Goal: Task Accomplishment & Management: Complete application form

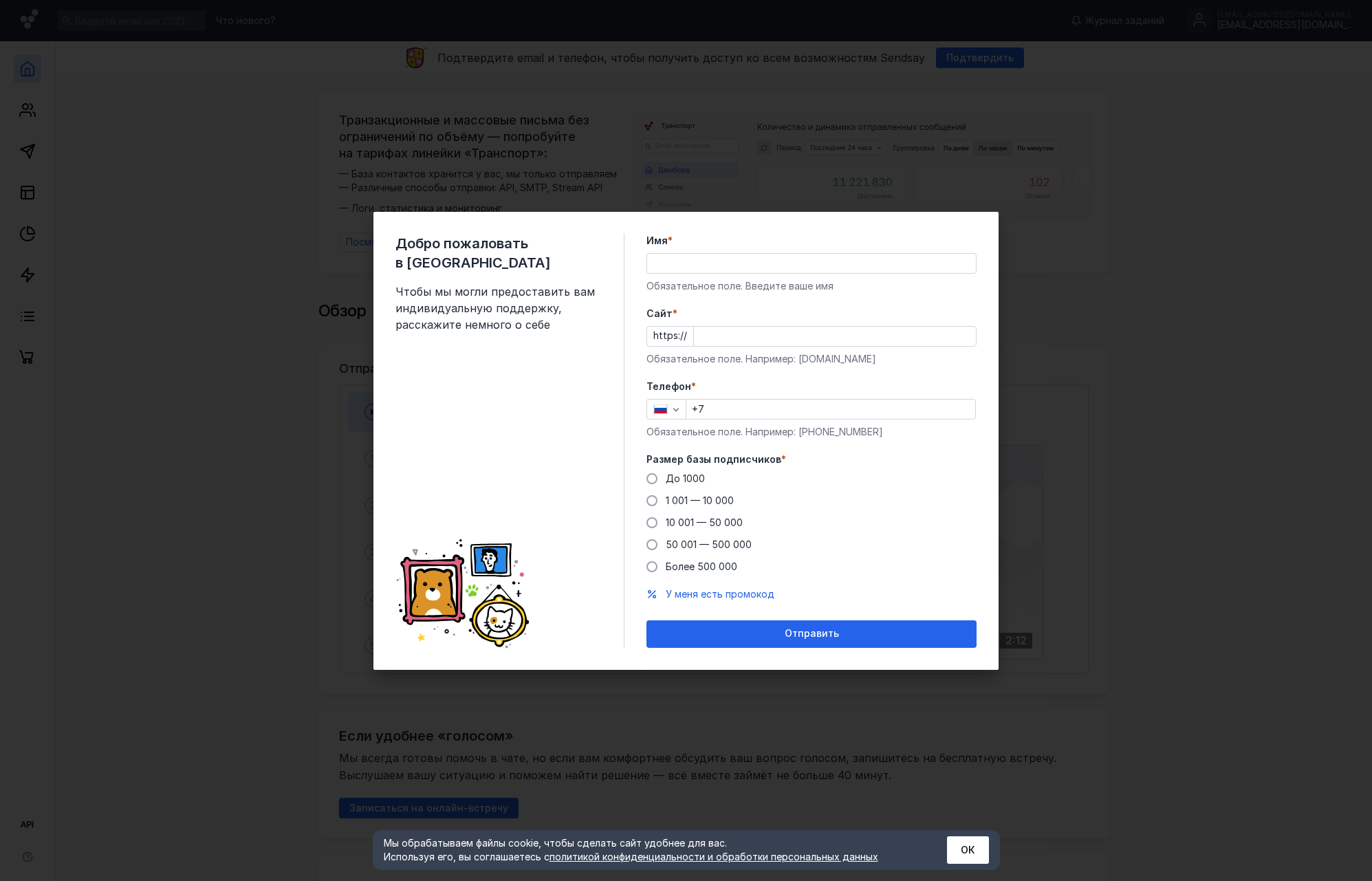
click at [863, 228] on div "Добро пожаловать в Sendsay Чтобы мы могли предоставить вам индивидуальную подде…" at bounding box center [685, 441] width 625 height 458
click at [895, 543] on div "До [DATE] 1 001 — 10 000 10 001 — 50 000 50 001 — 500 000 Более 500 000" at bounding box center [811, 523] width 330 height 102
click at [651, 475] on span at bounding box center [652, 479] width 11 height 11
click at [0, 0] on input "До 1000" at bounding box center [0, 0] width 0 height 0
click at [708, 257] on input "Имя *" at bounding box center [811, 263] width 329 height 19
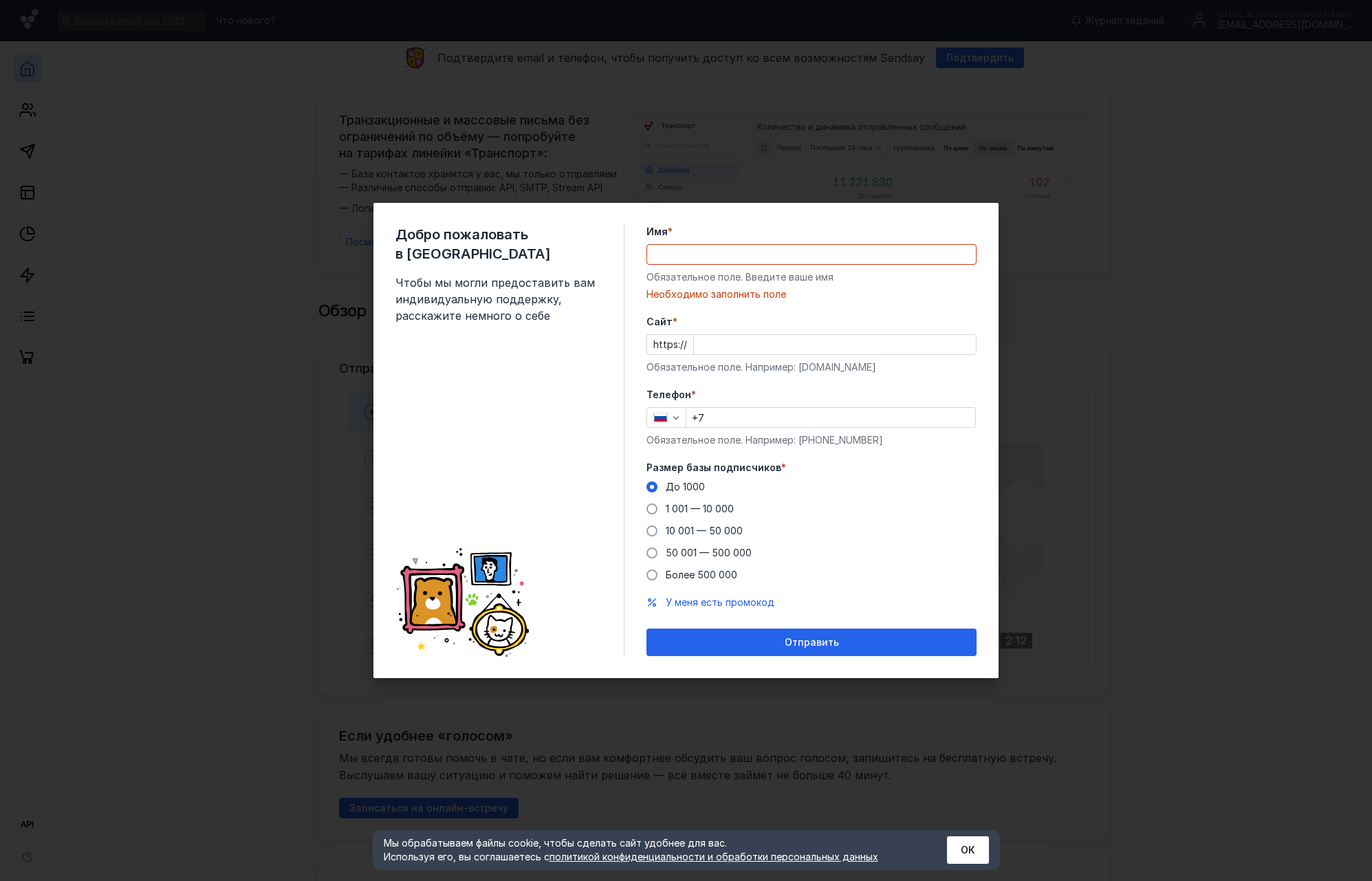
click at [821, 396] on div "Телефон * +7 Обязательное поле. Например: [PHONE_NUMBER]" at bounding box center [811, 417] width 330 height 59
click at [709, 251] on input "Имя *" at bounding box center [811, 254] width 329 height 19
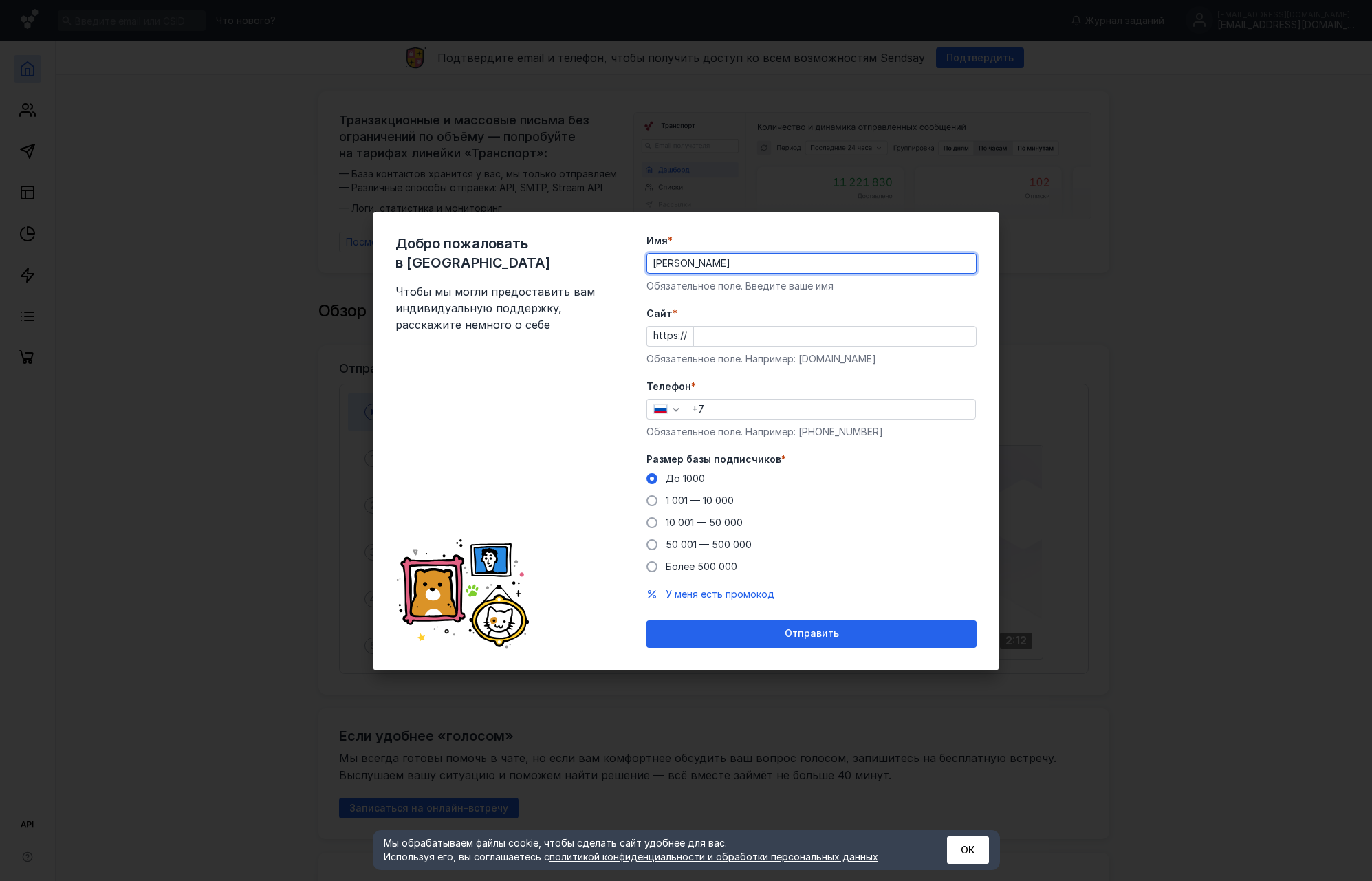
type input "[PERSON_NAME]"
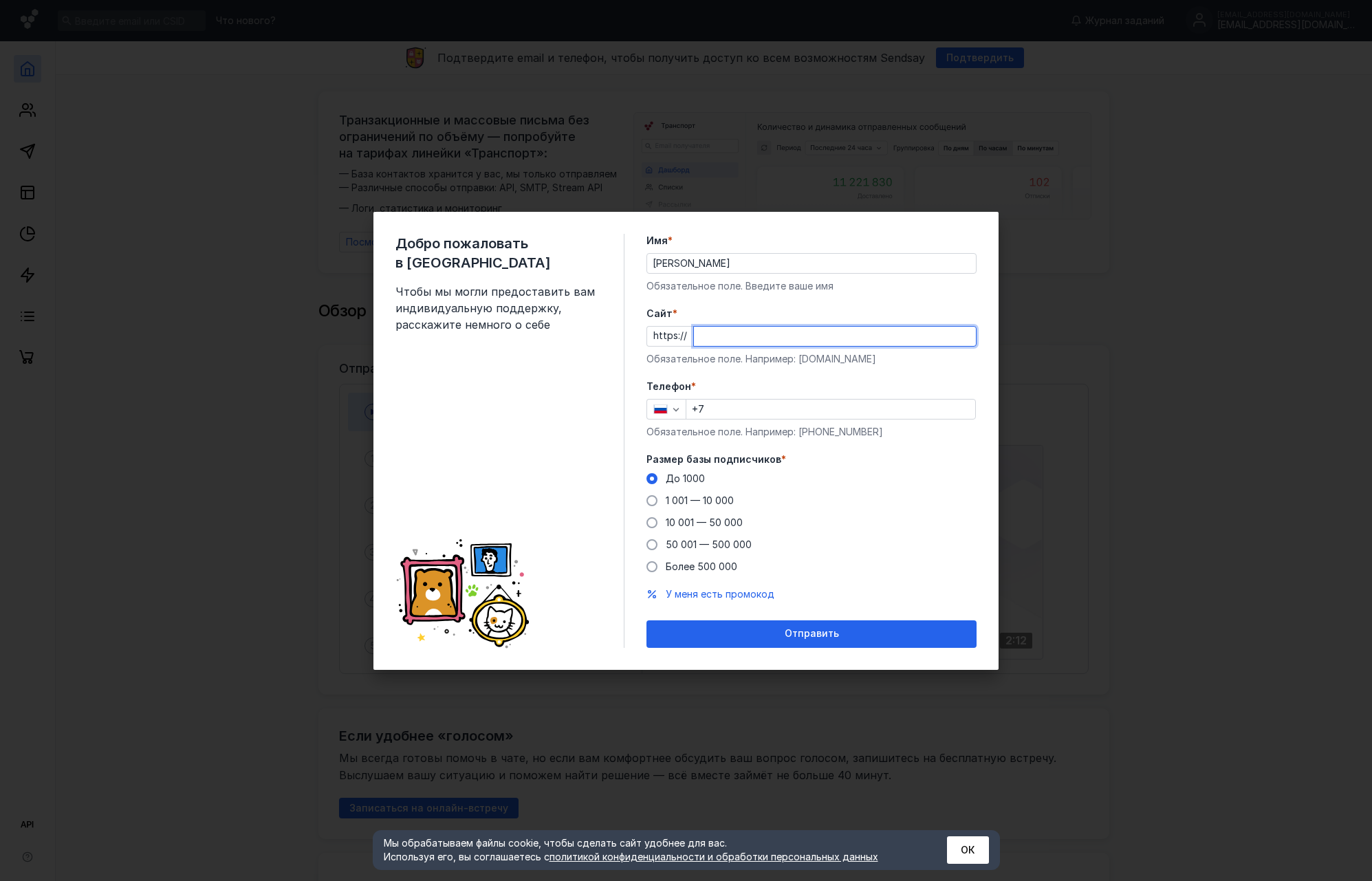
click at [709, 342] on input "Cайт *" at bounding box center [834, 335] width 282 height 19
paste input "[PHONE_NUMBER]"
type input "[PHONE_NUMBER]"
click at [719, 410] on input "+7" at bounding box center [830, 409] width 289 height 19
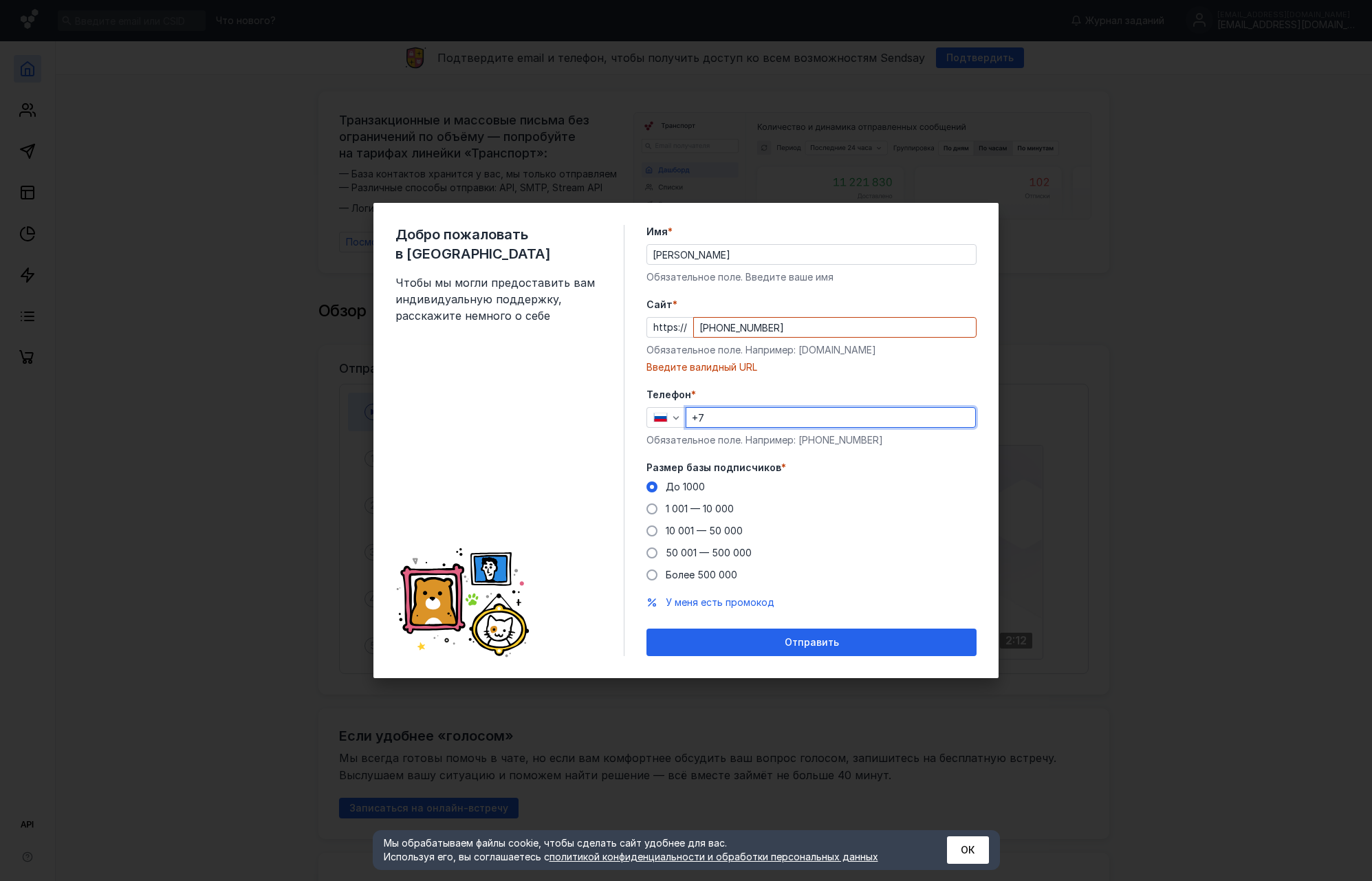
paste input "[PHONE_NUMBER]"
drag, startPoint x: 847, startPoint y: 458, endPoint x: 831, endPoint y: 449, distance: 18.4
click at [847, 458] on form "Имя * [PERSON_NAME] поле. Введите ваше имя [PERSON_NAME] * https:// [PHONE_NUMB…" at bounding box center [811, 440] width 330 height 431
drag, startPoint x: 792, startPoint y: 416, endPoint x: 664, endPoint y: 419, distance: 128.0
click at [664, 419] on div "[PHONE_NUMBER]" at bounding box center [811, 417] width 330 height 21
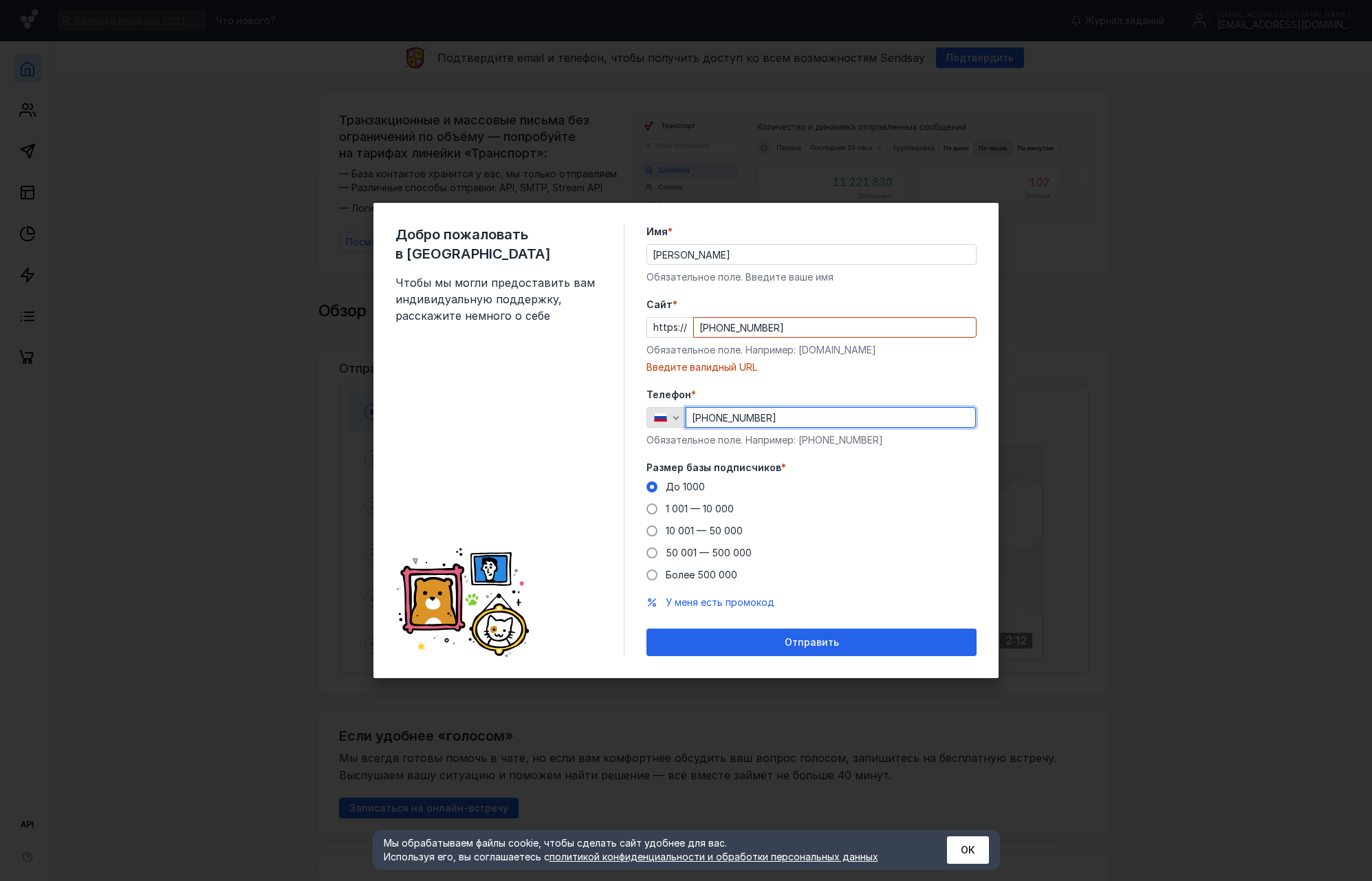
paste input "91 5784 933-8"
click at [697, 418] on input "[PHONE_NUMBER]" at bounding box center [830, 417] width 289 height 19
type input "[PHONE_NUMBER]"
click at [805, 259] on input "[PERSON_NAME]" at bounding box center [811, 254] width 329 height 19
drag, startPoint x: 798, startPoint y: 325, endPoint x: 527, endPoint y: 320, distance: 271.0
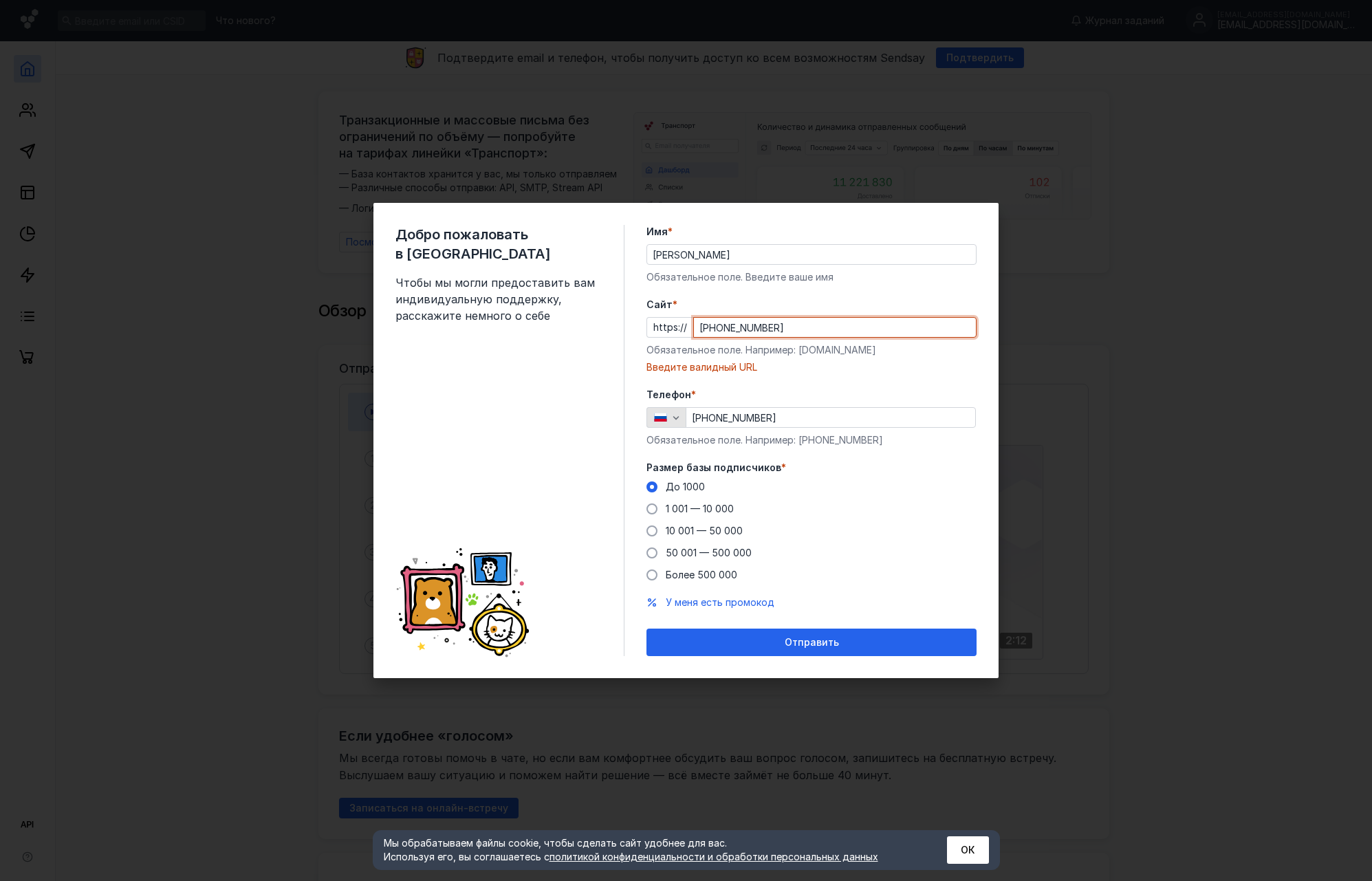
click at [527, 320] on div "Добро пожаловать в Sendsay Чтобы мы могли предоставить вам индивидуальную подде…" at bounding box center [685, 441] width 625 height 475
paste input "[DOMAIN_NAME]"
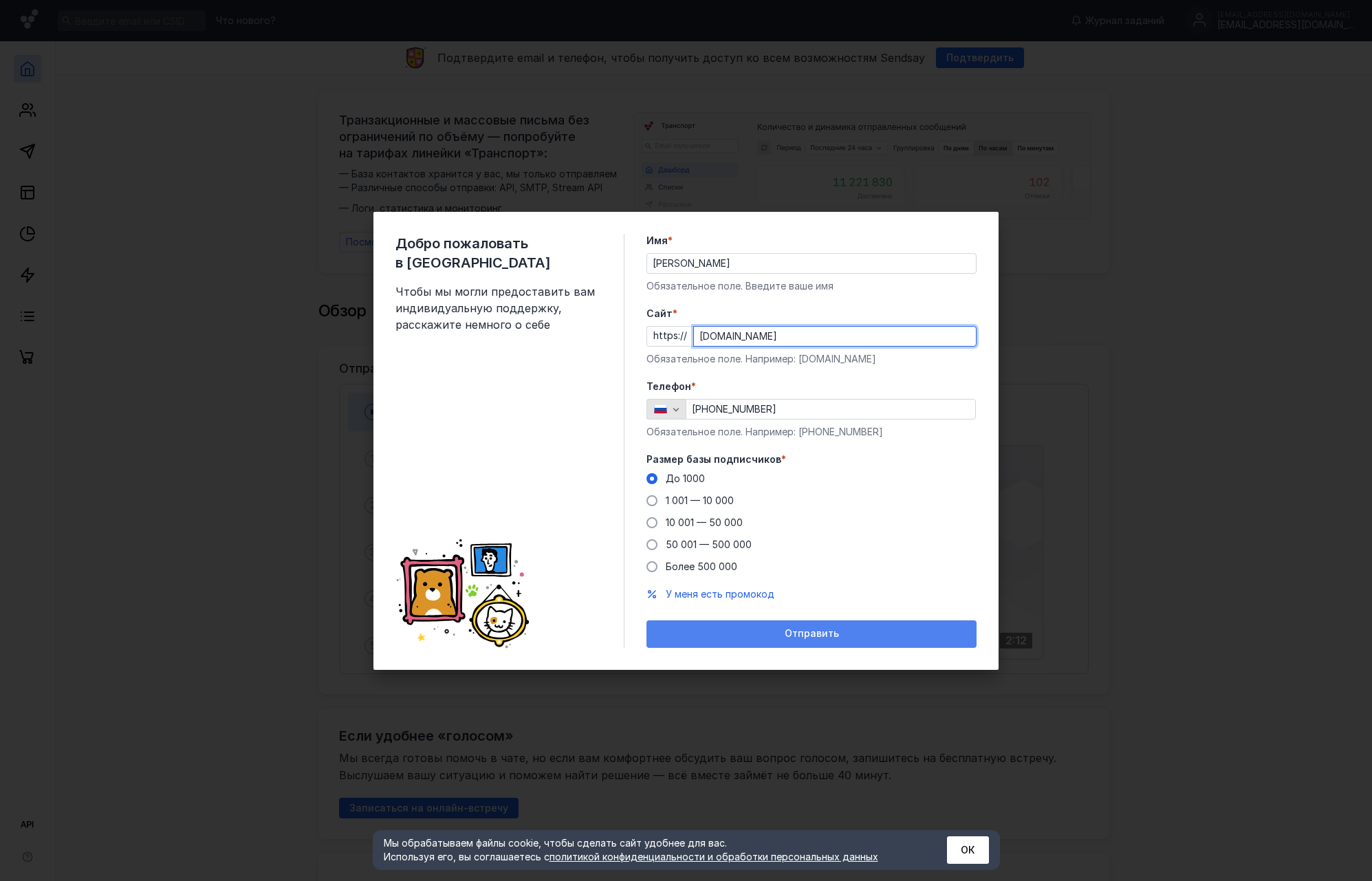
type input "[DOMAIN_NAME]"
click at [752, 633] on div "Отправить" at bounding box center [811, 634] width 316 height 12
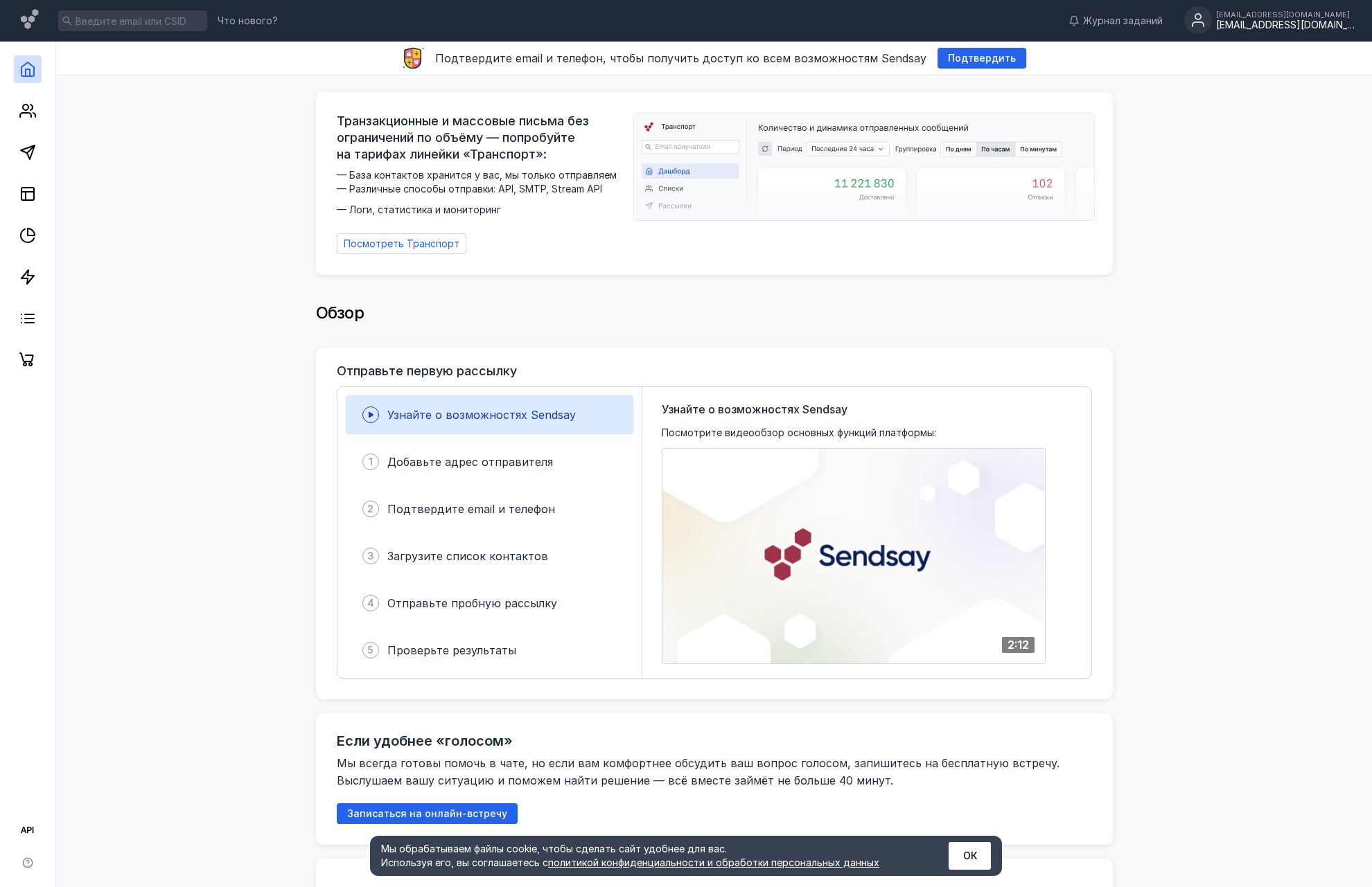
click at [1257, 19] on div "[EMAIL_ADDRESS][DOMAIN_NAME]" at bounding box center [1285, 25] width 138 height 12
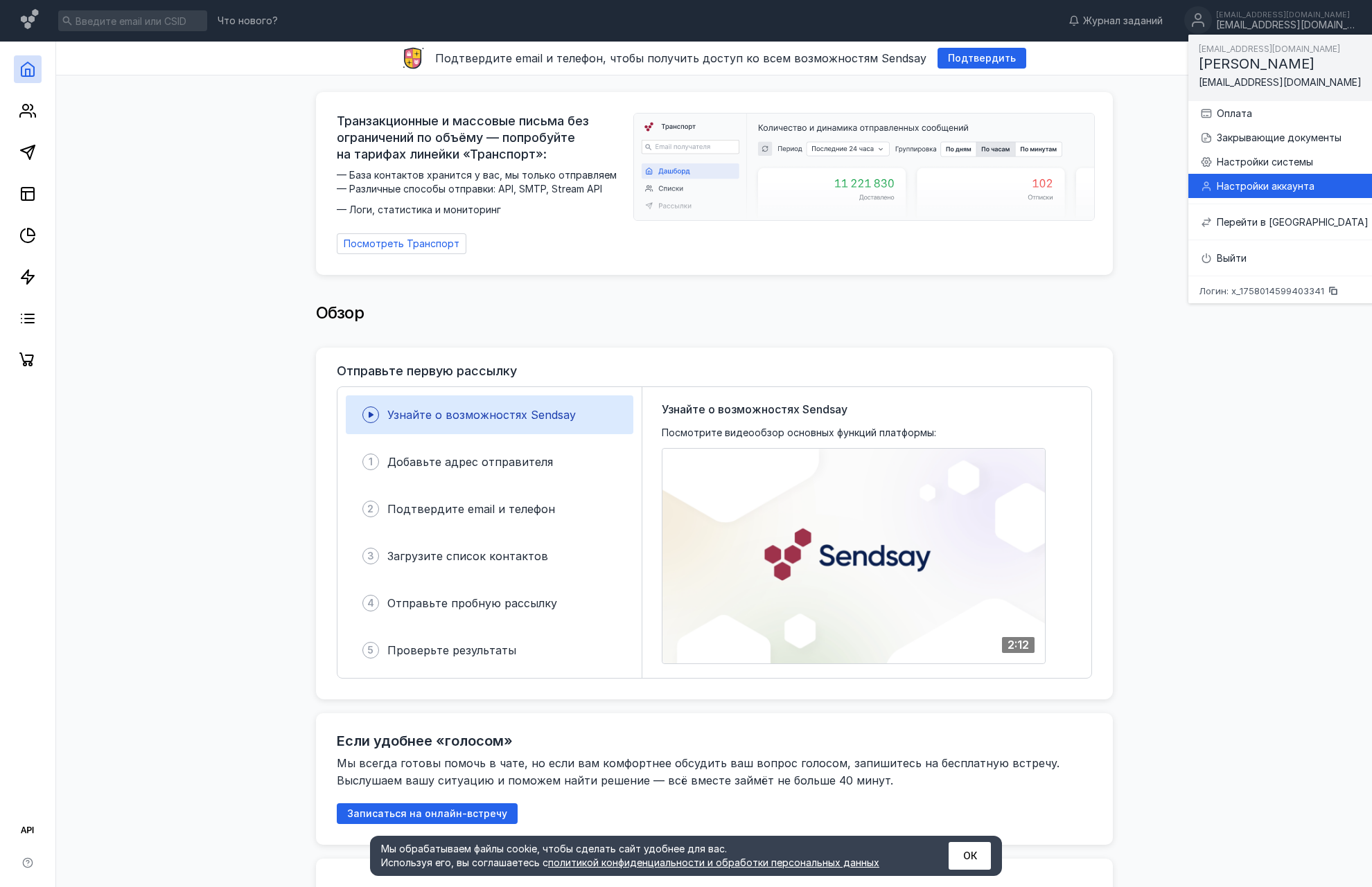
click at [1234, 186] on div "Настройки аккаунта" at bounding box center [1293, 186] width 152 height 13
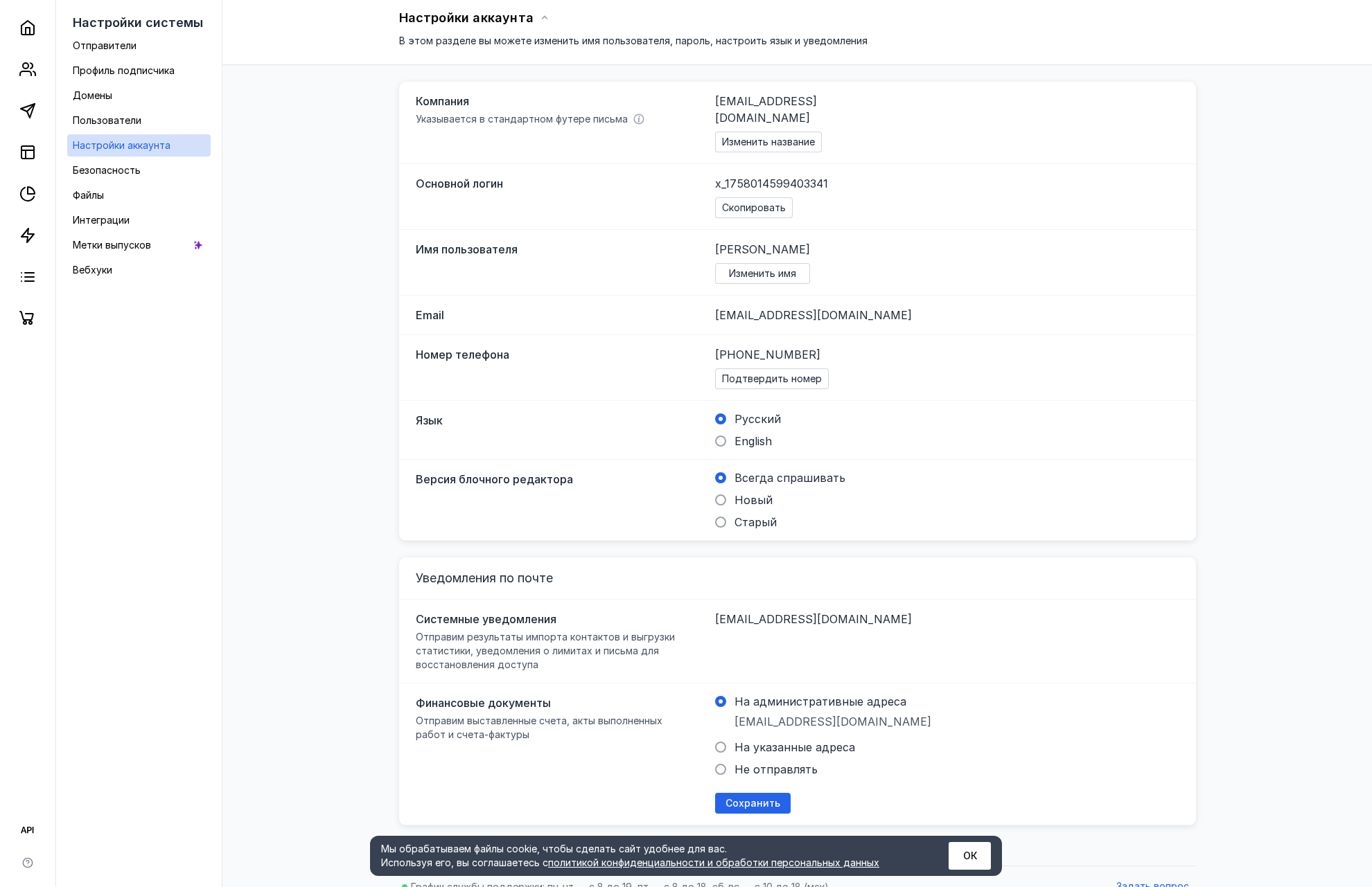
scroll to position [83, 0]
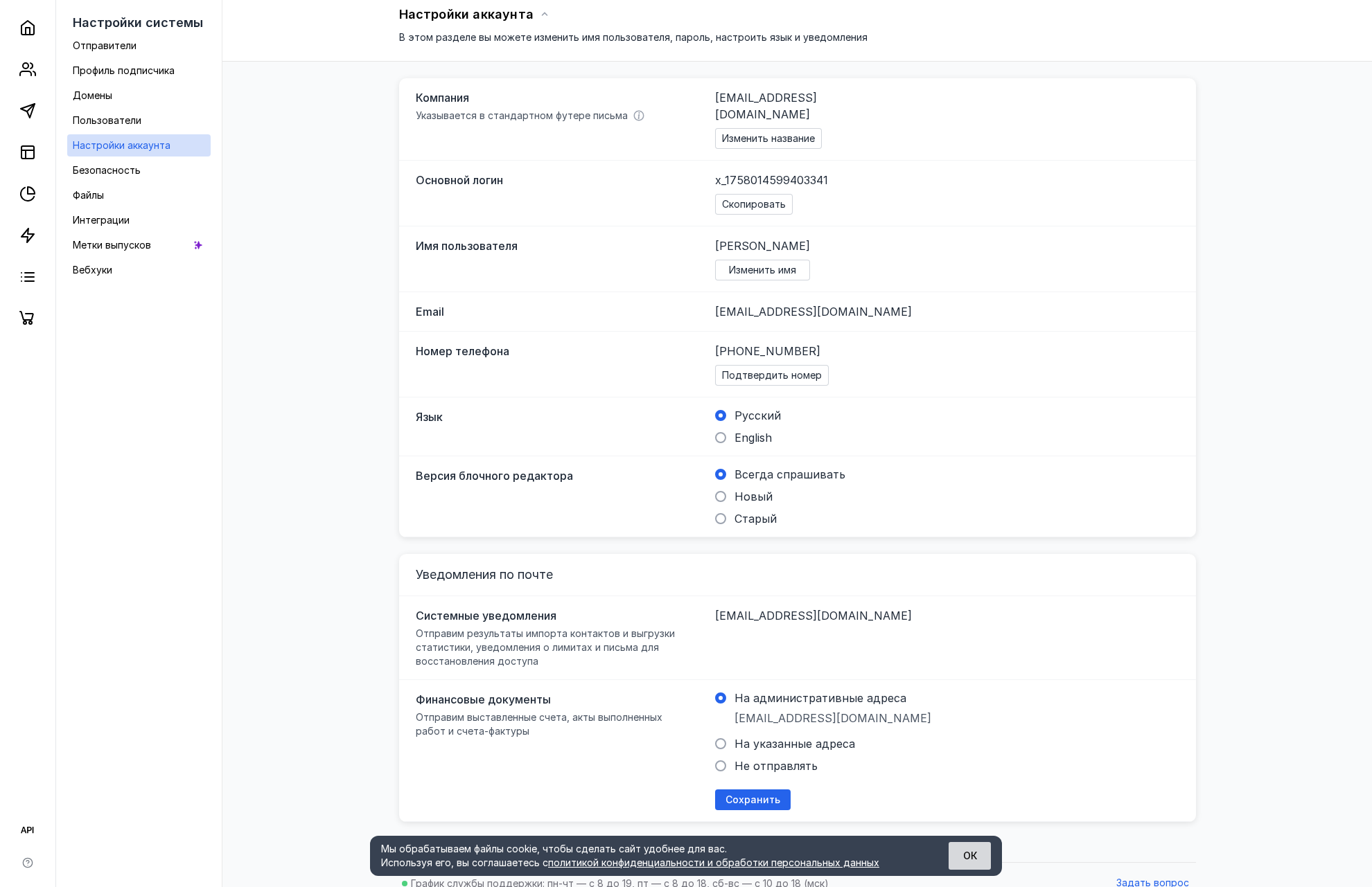
click at [972, 858] on button "ОК" at bounding box center [969, 856] width 42 height 28
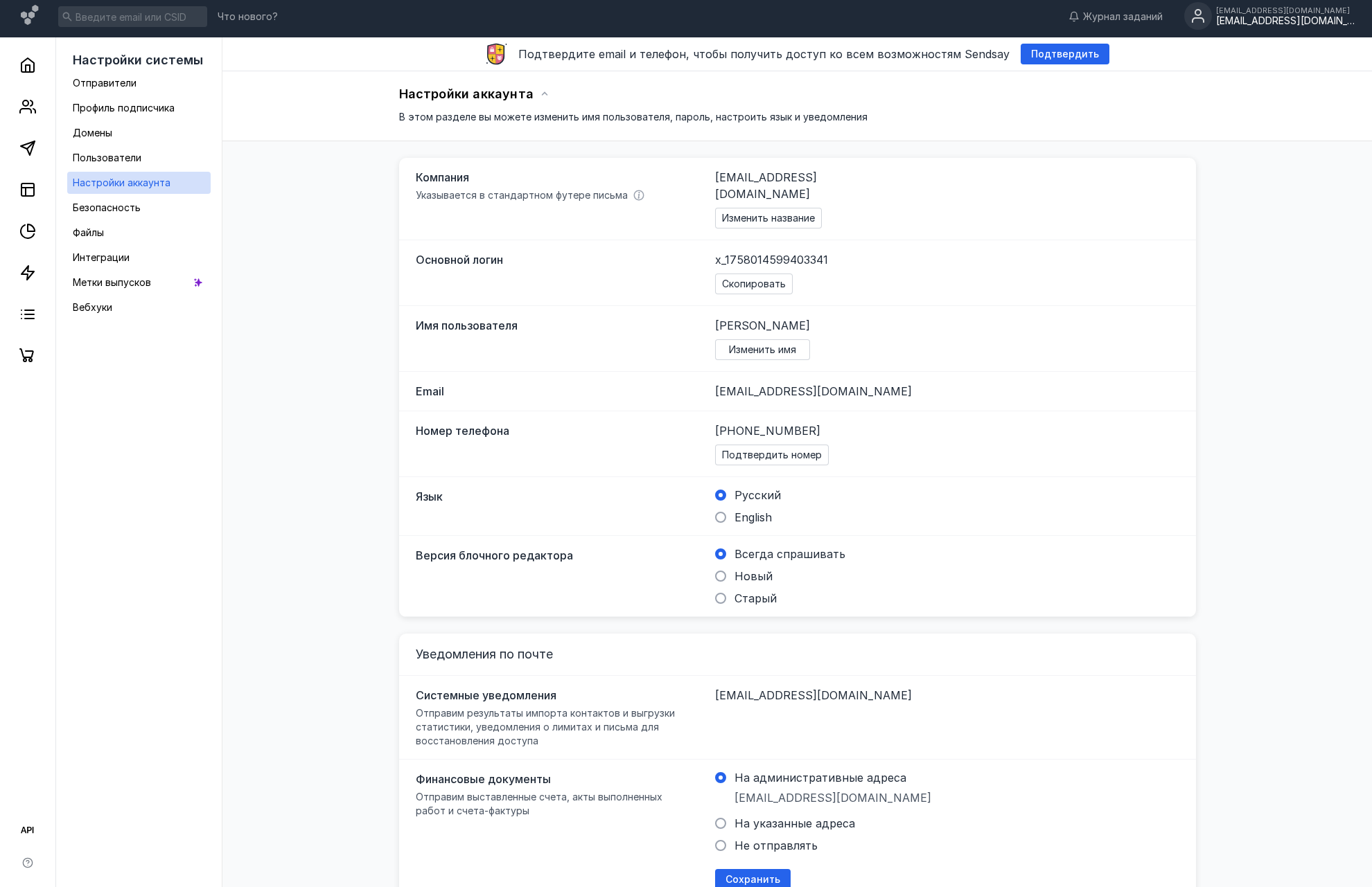
scroll to position [0, 0]
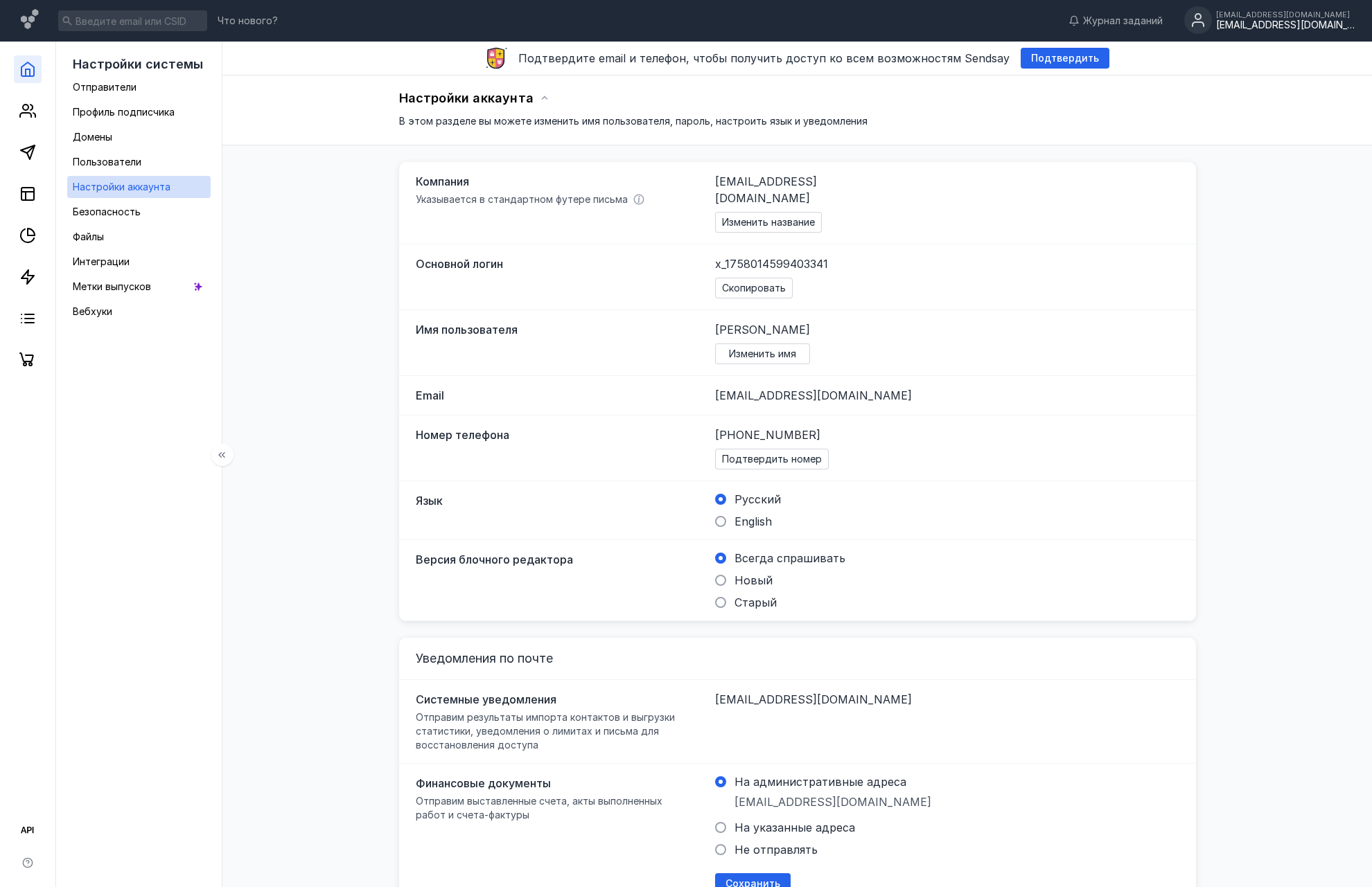
click at [32, 81] on link at bounding box center [27, 69] width 28 height 28
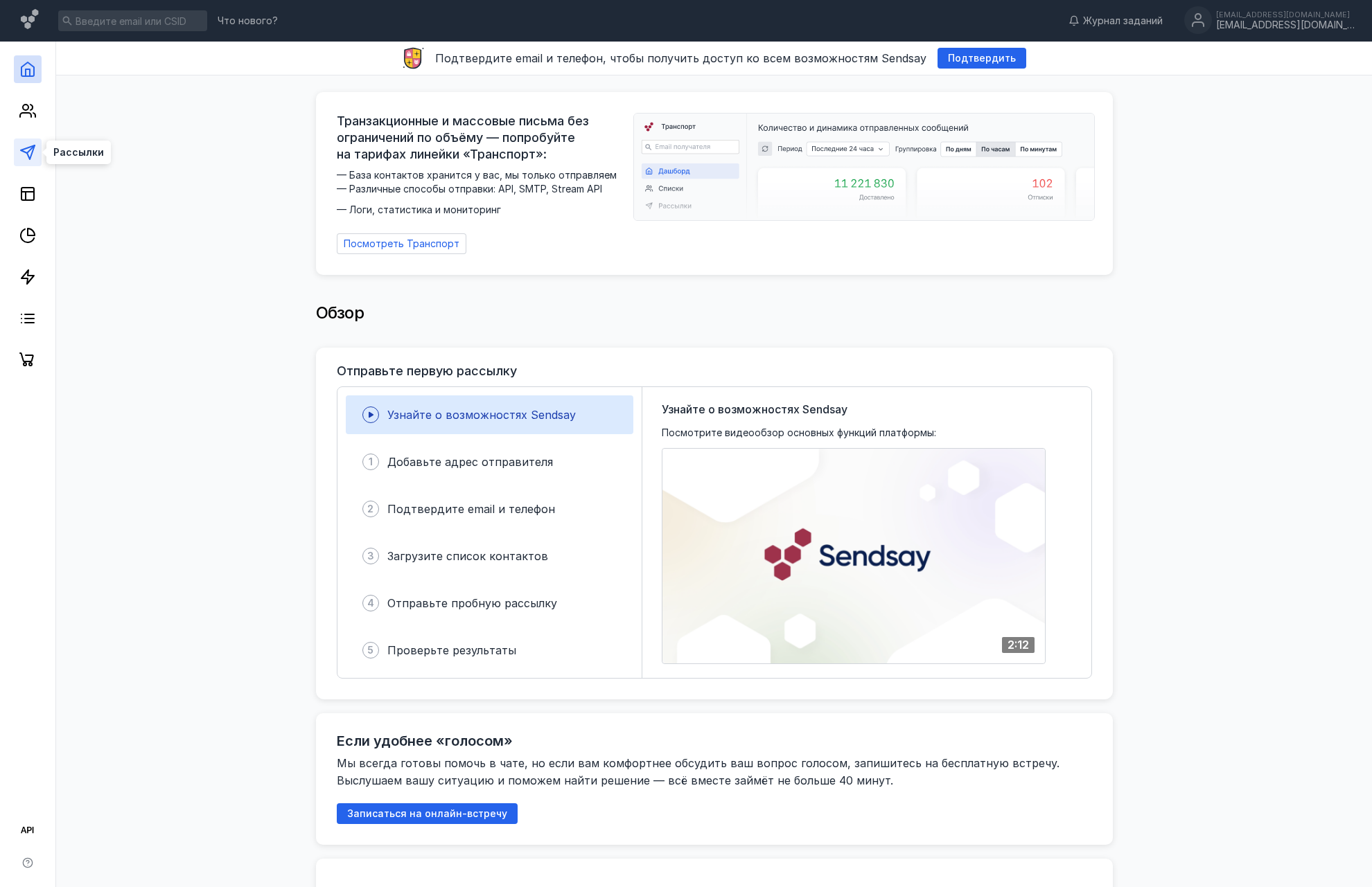
click at [24, 156] on icon at bounding box center [28, 152] width 17 height 17
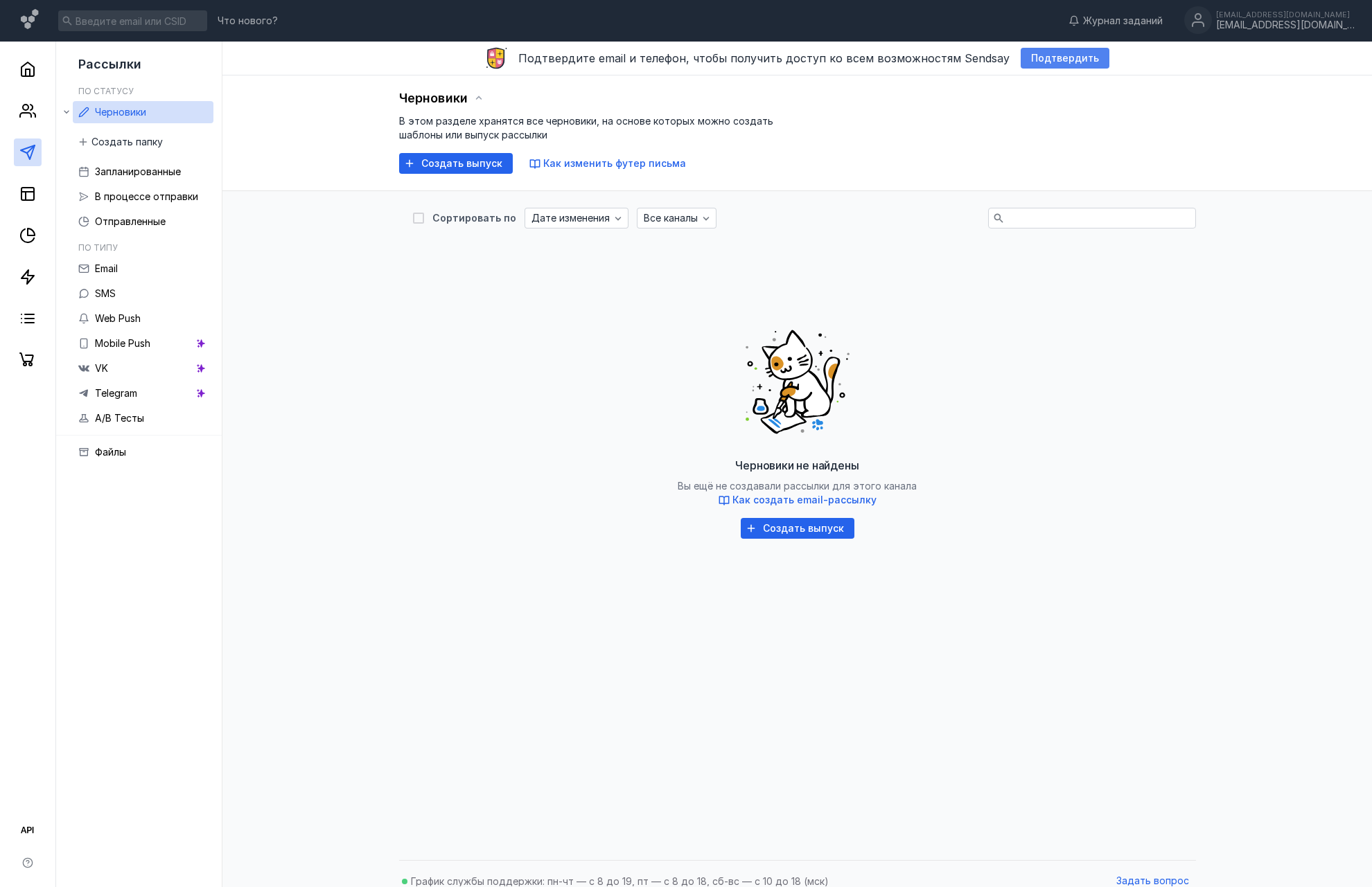
click at [1037, 56] on span "Подтвердить" at bounding box center [1064, 58] width 68 height 12
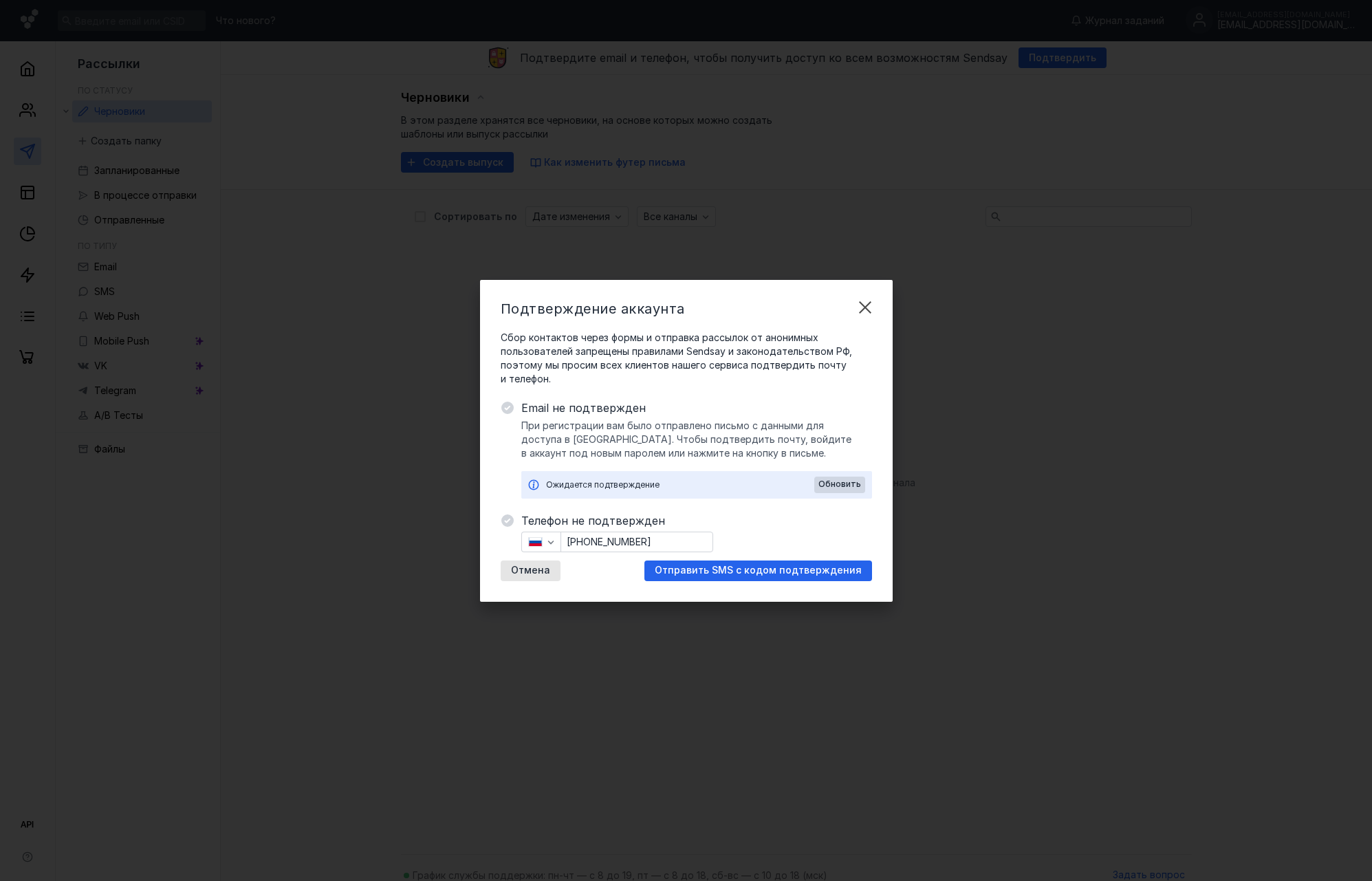
click at [1087, 372] on div "Подтверждение аккаунта Сбор контактов через формы и отправка рассылок от аноним…" at bounding box center [686, 440] width 1372 height 881
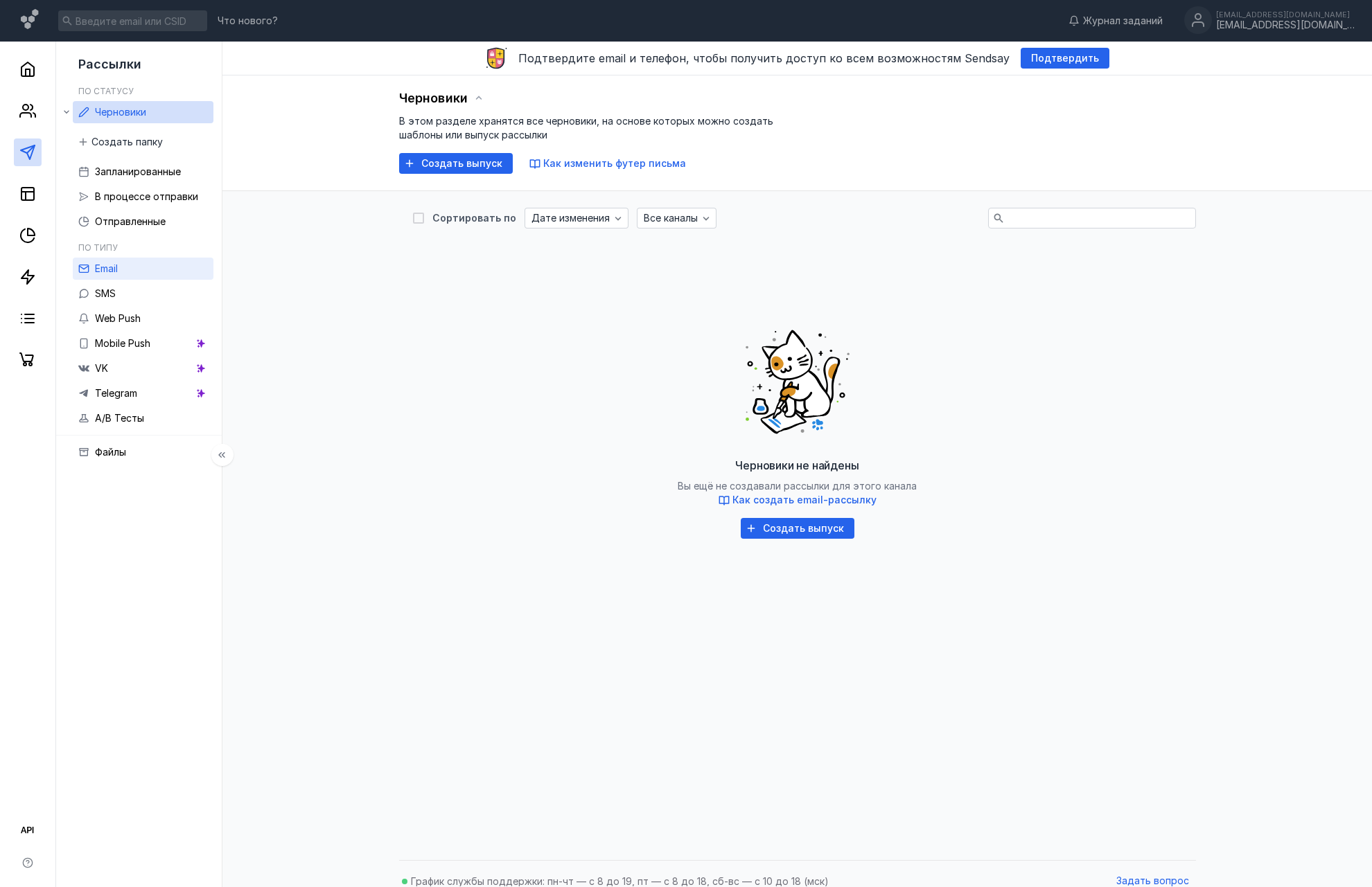
click at [109, 258] on link "Email" at bounding box center [142, 269] width 141 height 22
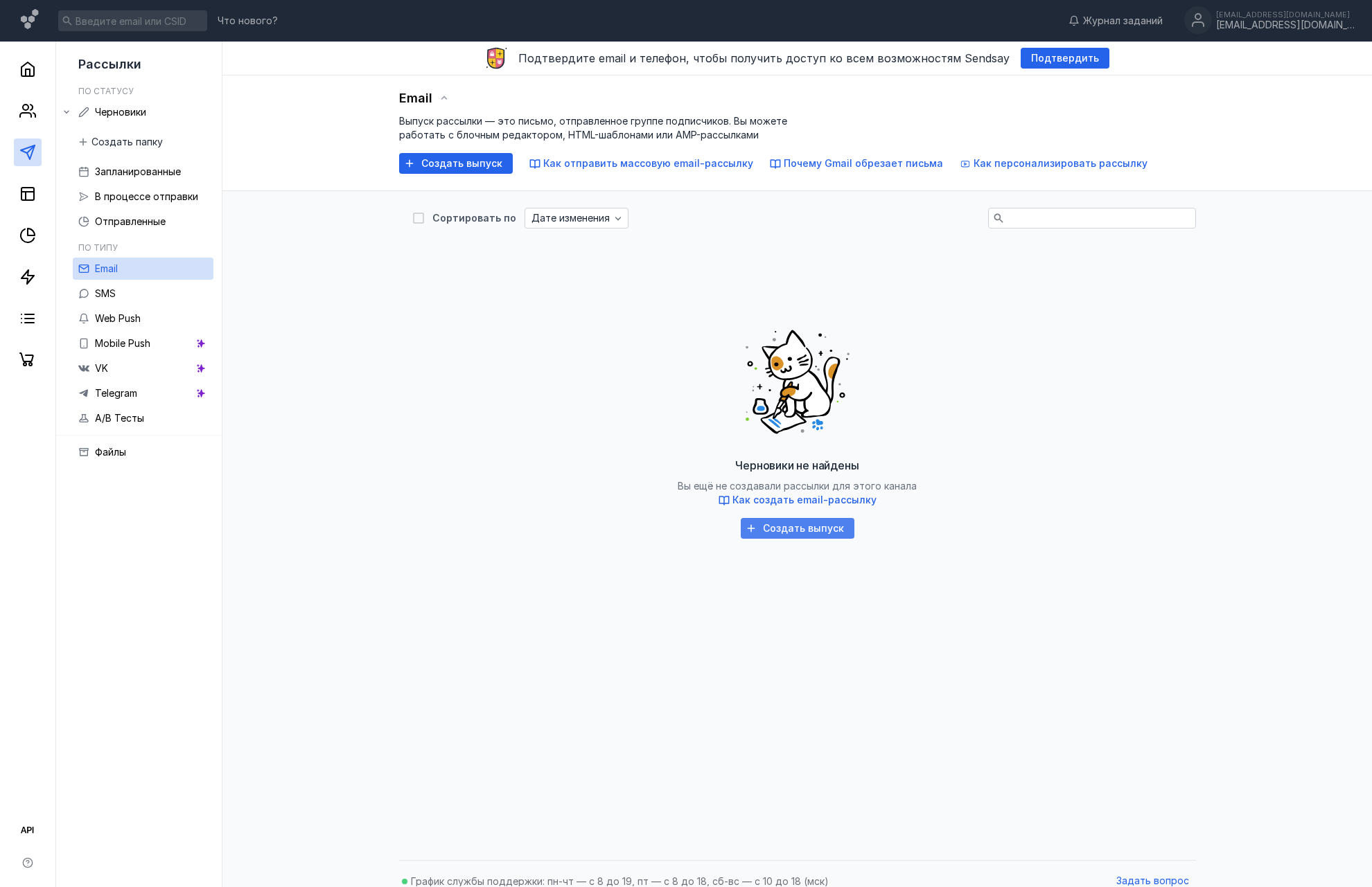
click at [792, 521] on div "Создать выпуск" at bounding box center [797, 528] width 114 height 21
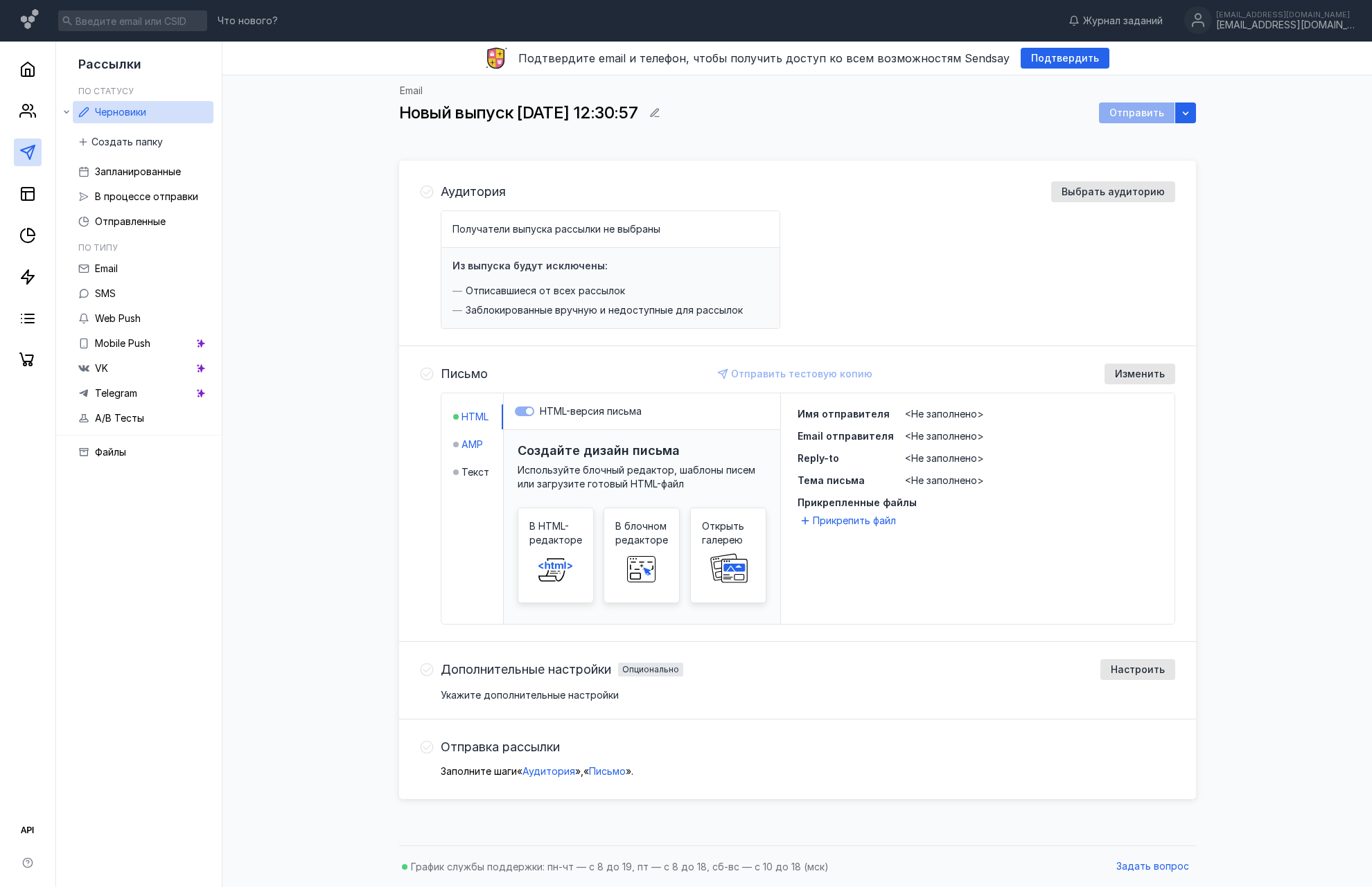
click at [472, 444] on span "AMP" at bounding box center [472, 445] width 21 height 13
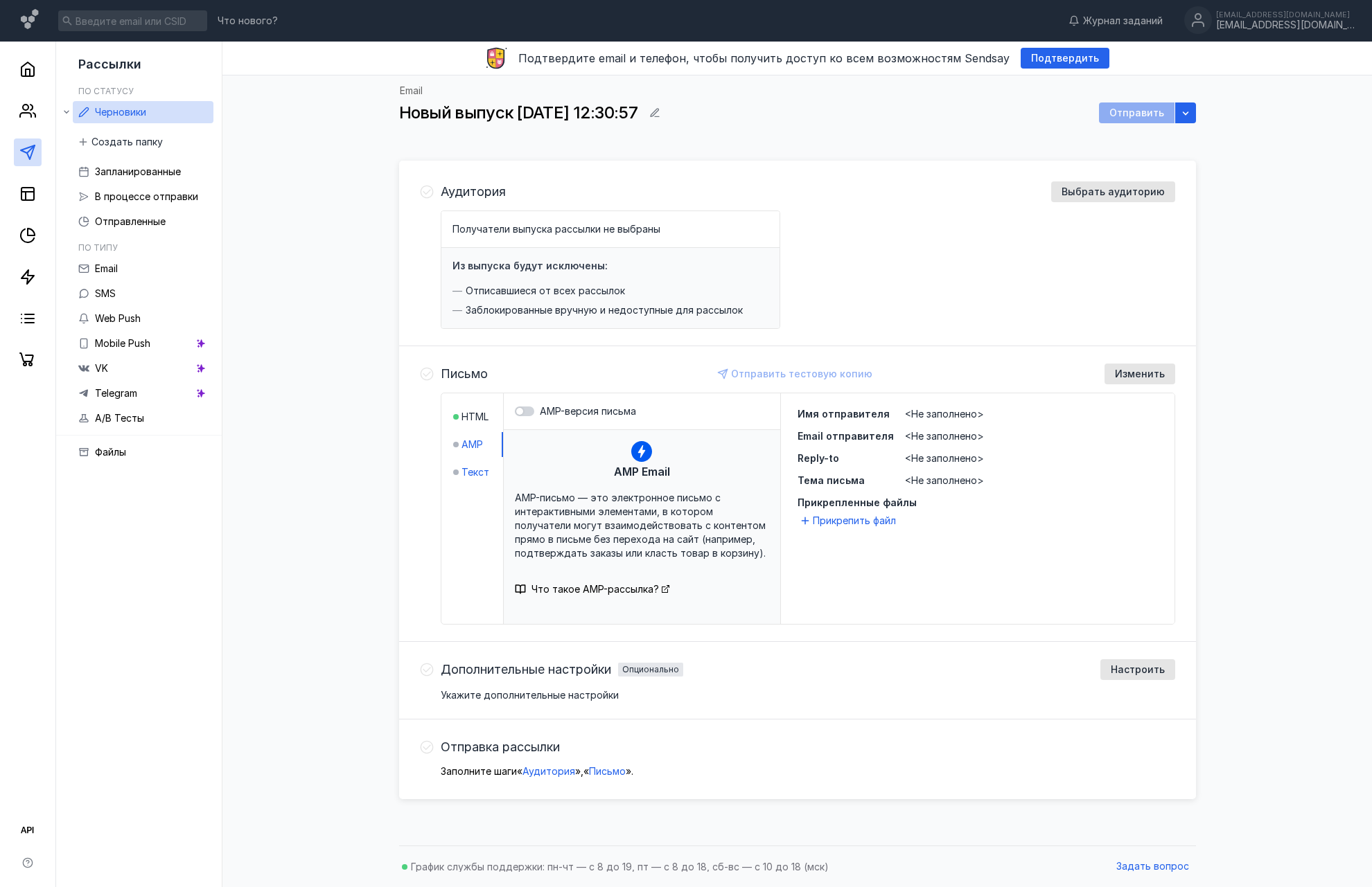
click at [469, 470] on span "Текст" at bounding box center [475, 472] width 28 height 13
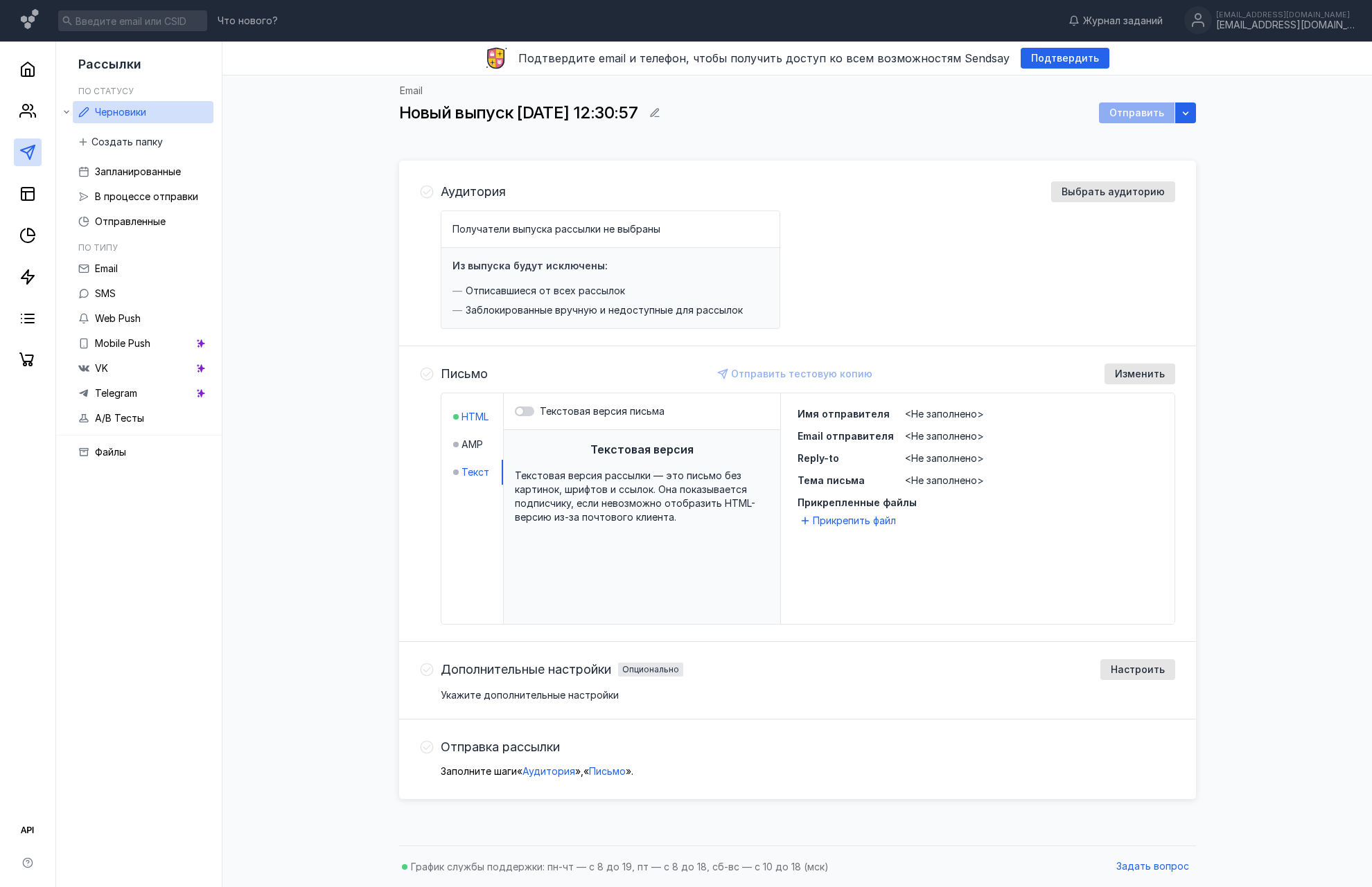
click at [473, 414] on span "HTML" at bounding box center [475, 417] width 27 height 13
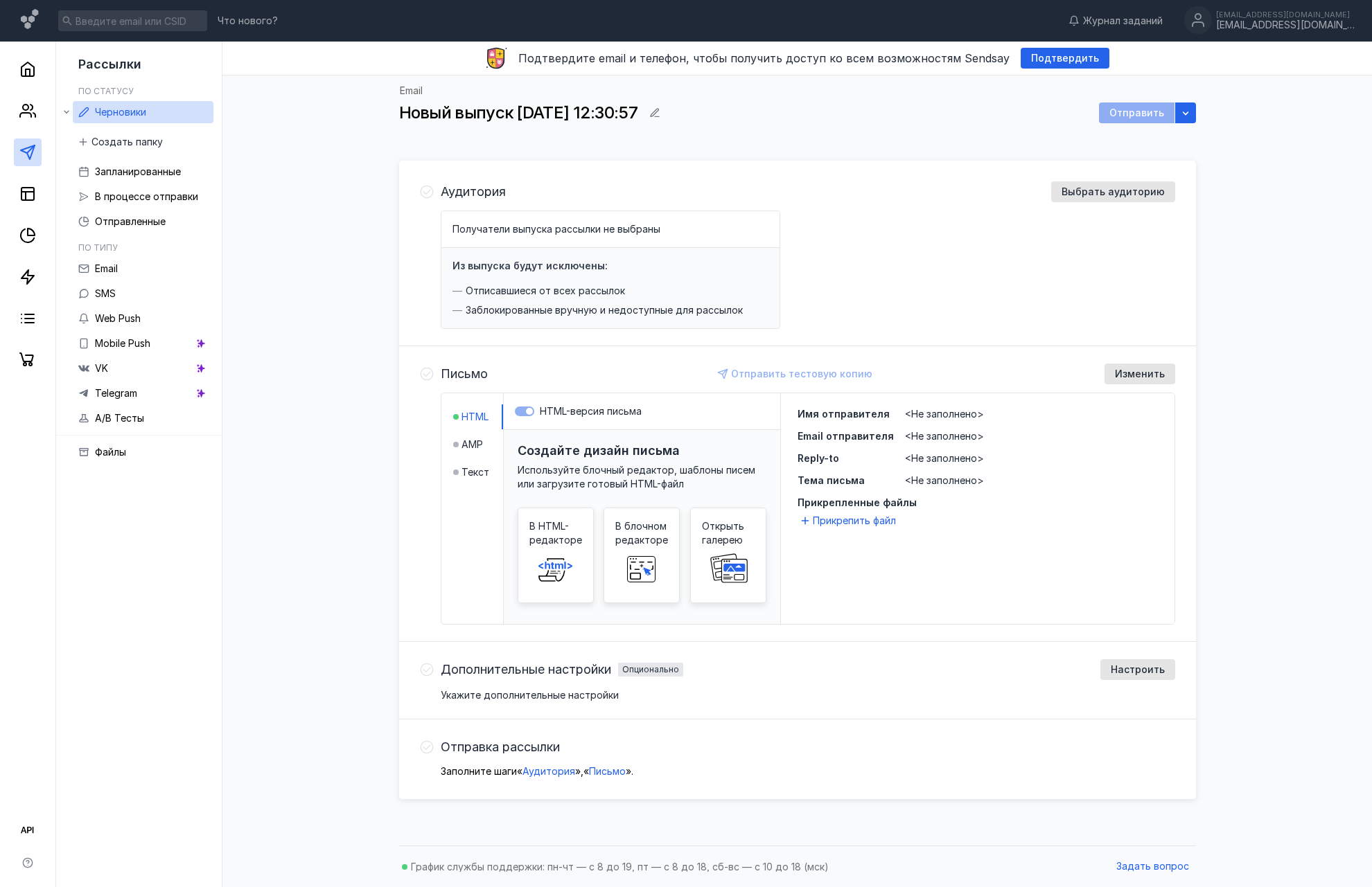
click at [939, 435] on span "<Не заполнено>" at bounding box center [945, 436] width 79 height 12
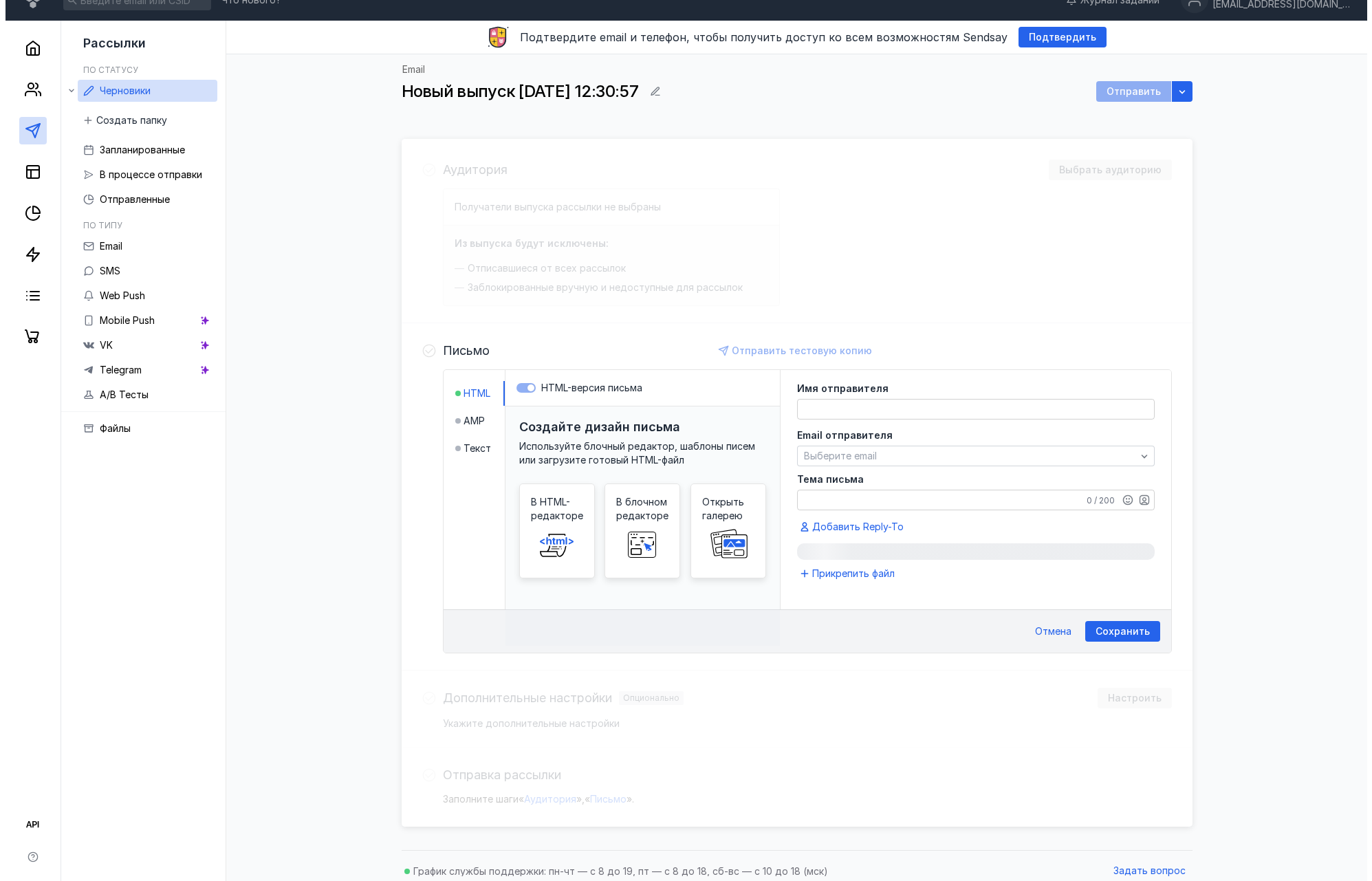
scroll to position [31, 0]
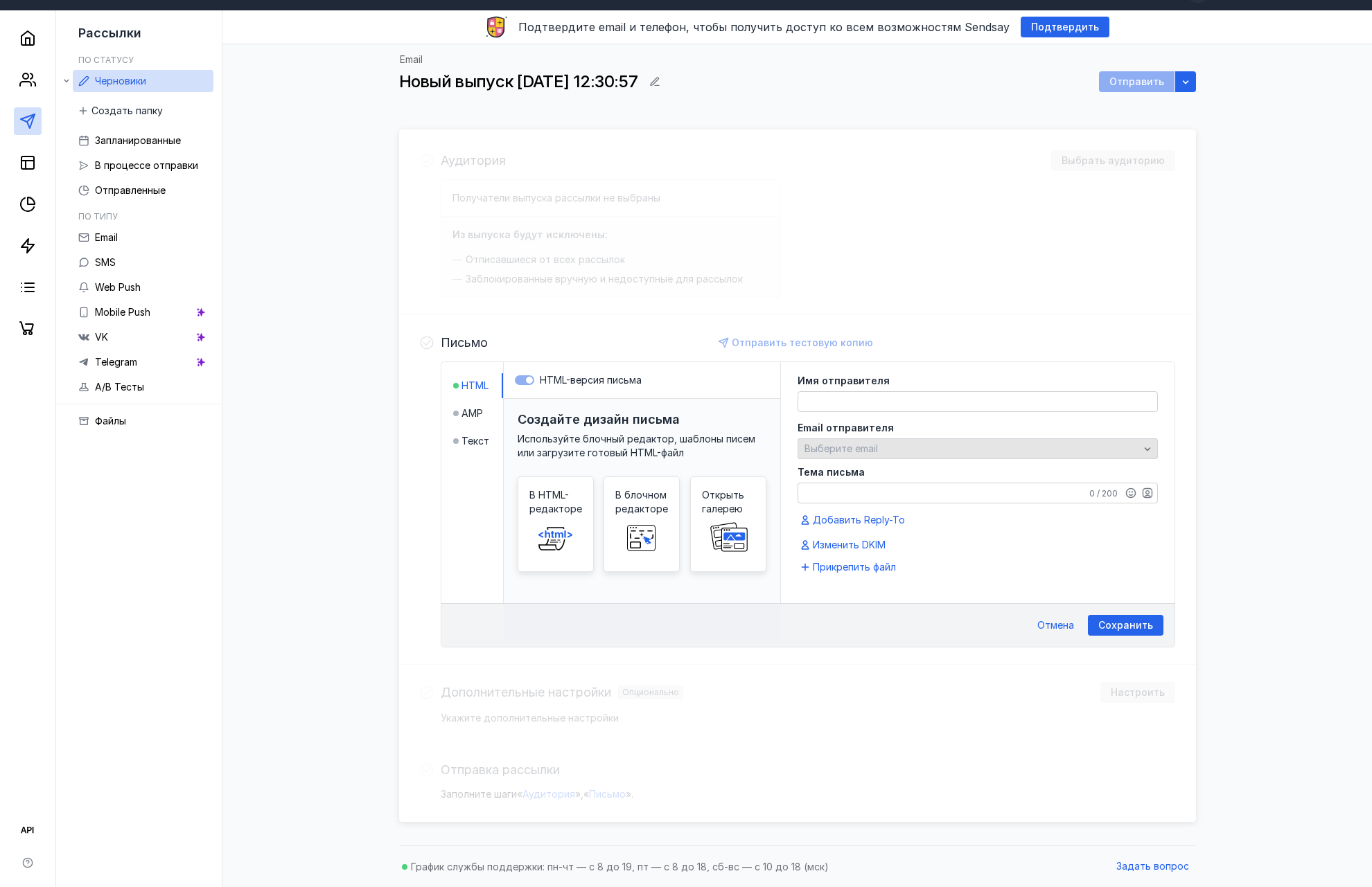
click at [923, 449] on div "Выберите email" at bounding box center [971, 449] width 341 height 12
click at [848, 501] on span "Добавить" at bounding box center [833, 503] width 49 height 13
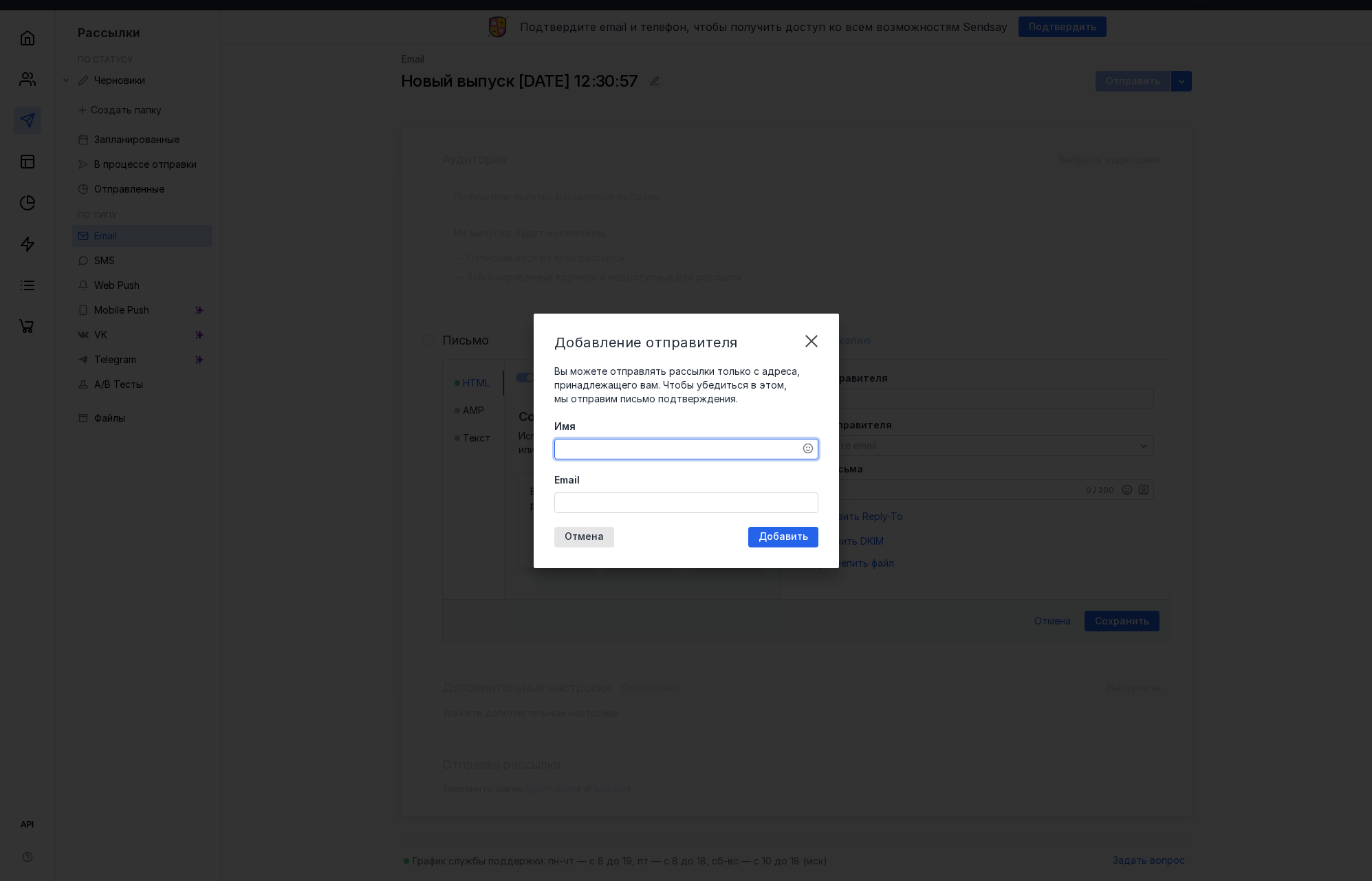
click at [678, 451] on textarea "Имя" at bounding box center [686, 448] width 263 height 19
type textarea "[PERSON_NAME]"
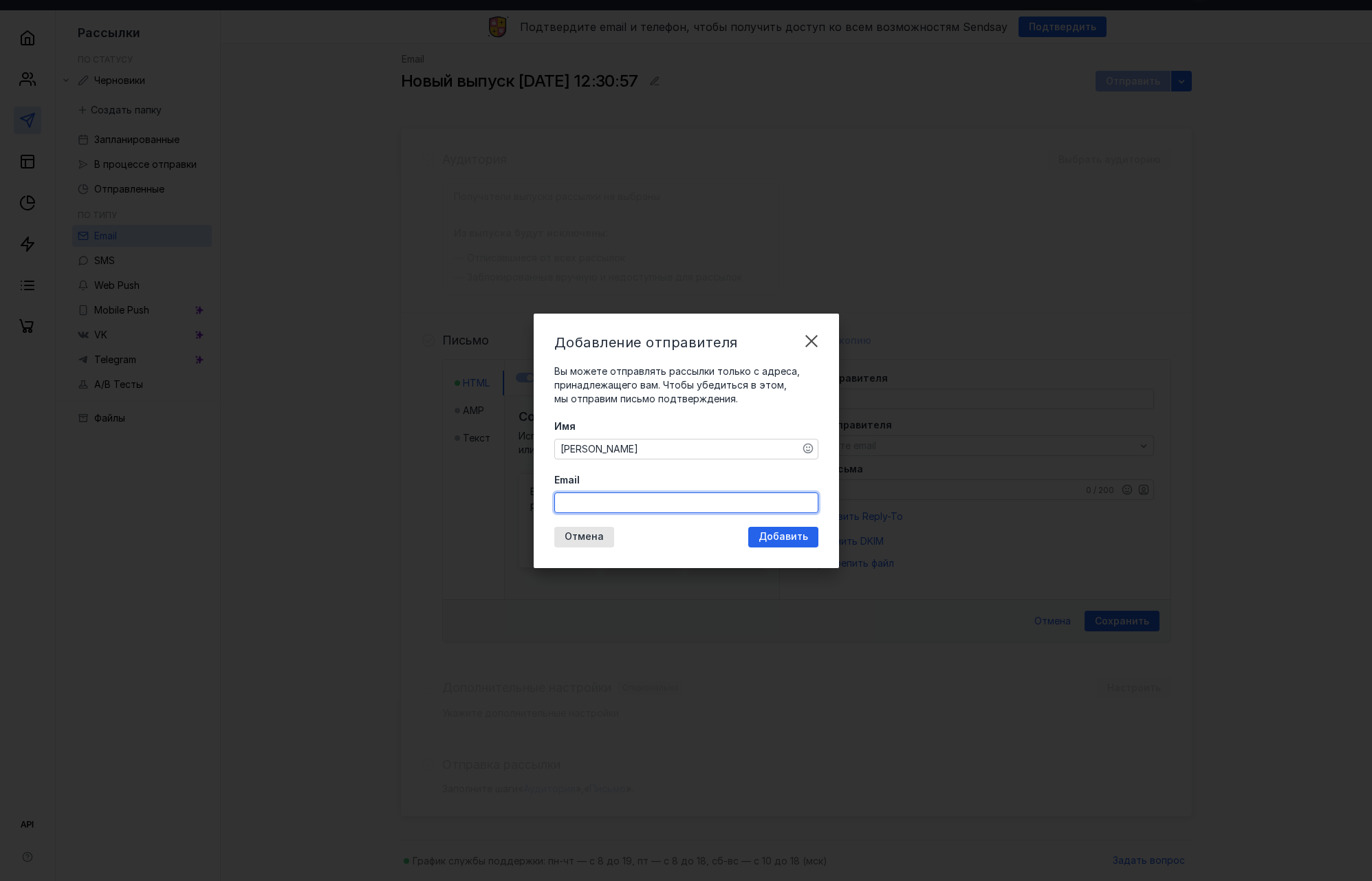
click at [683, 499] on input "Email" at bounding box center [686, 502] width 263 height 19
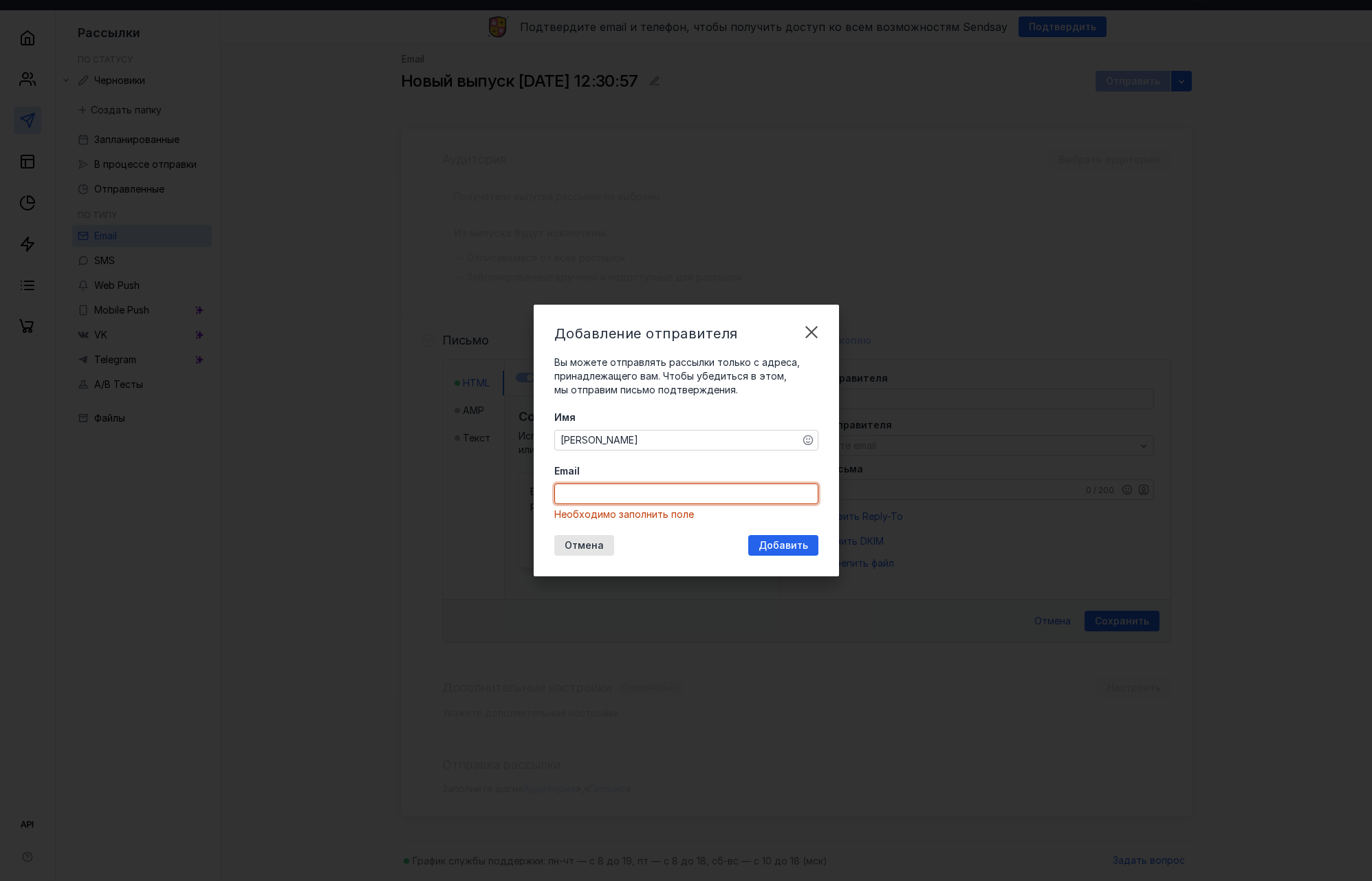
paste input "[EMAIL_ADDRESS][DOMAIN_NAME]"
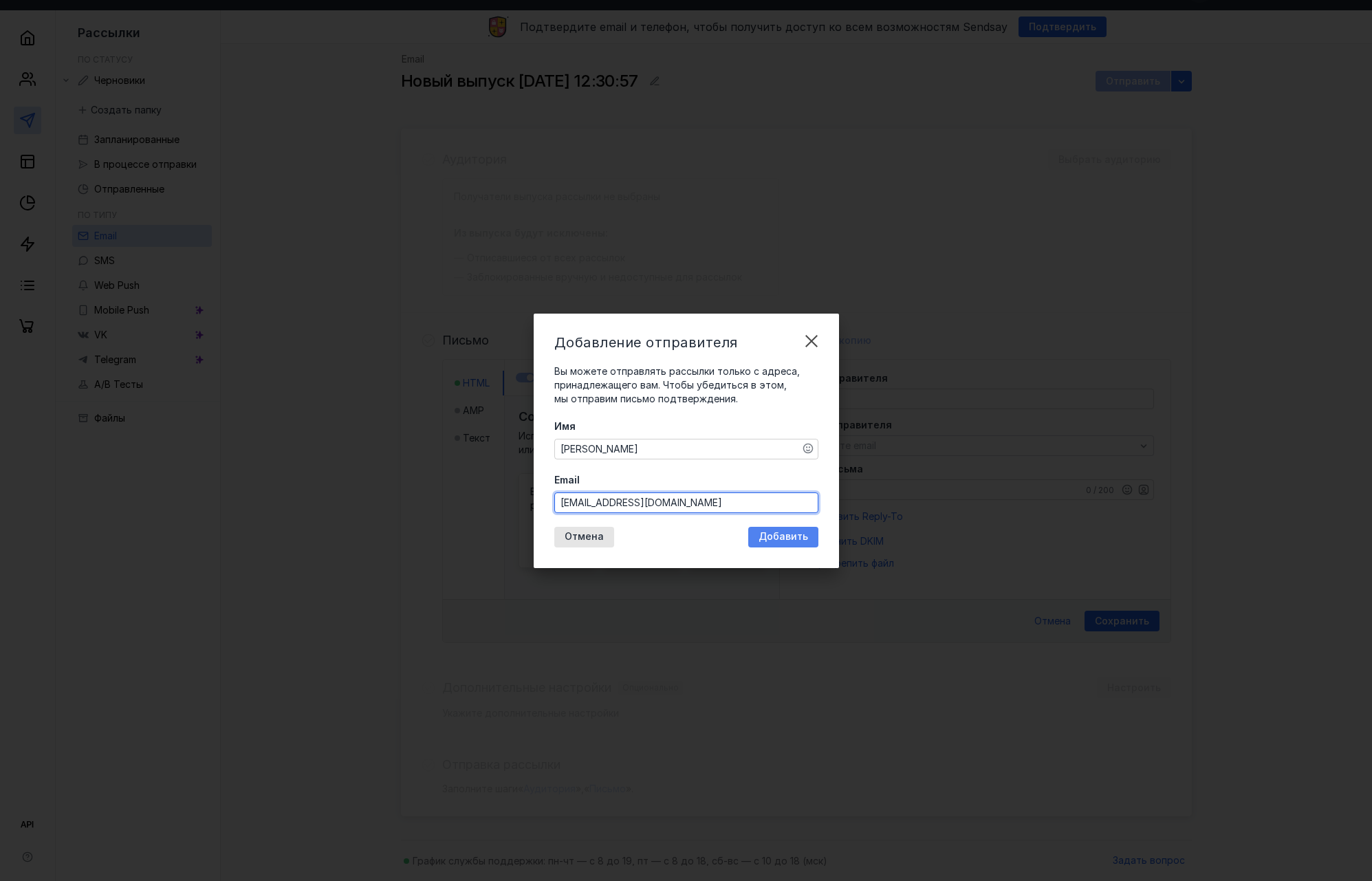
type input "[EMAIL_ADDRESS][DOMAIN_NAME]"
click at [783, 542] on span "Добавить" at bounding box center [783, 537] width 49 height 12
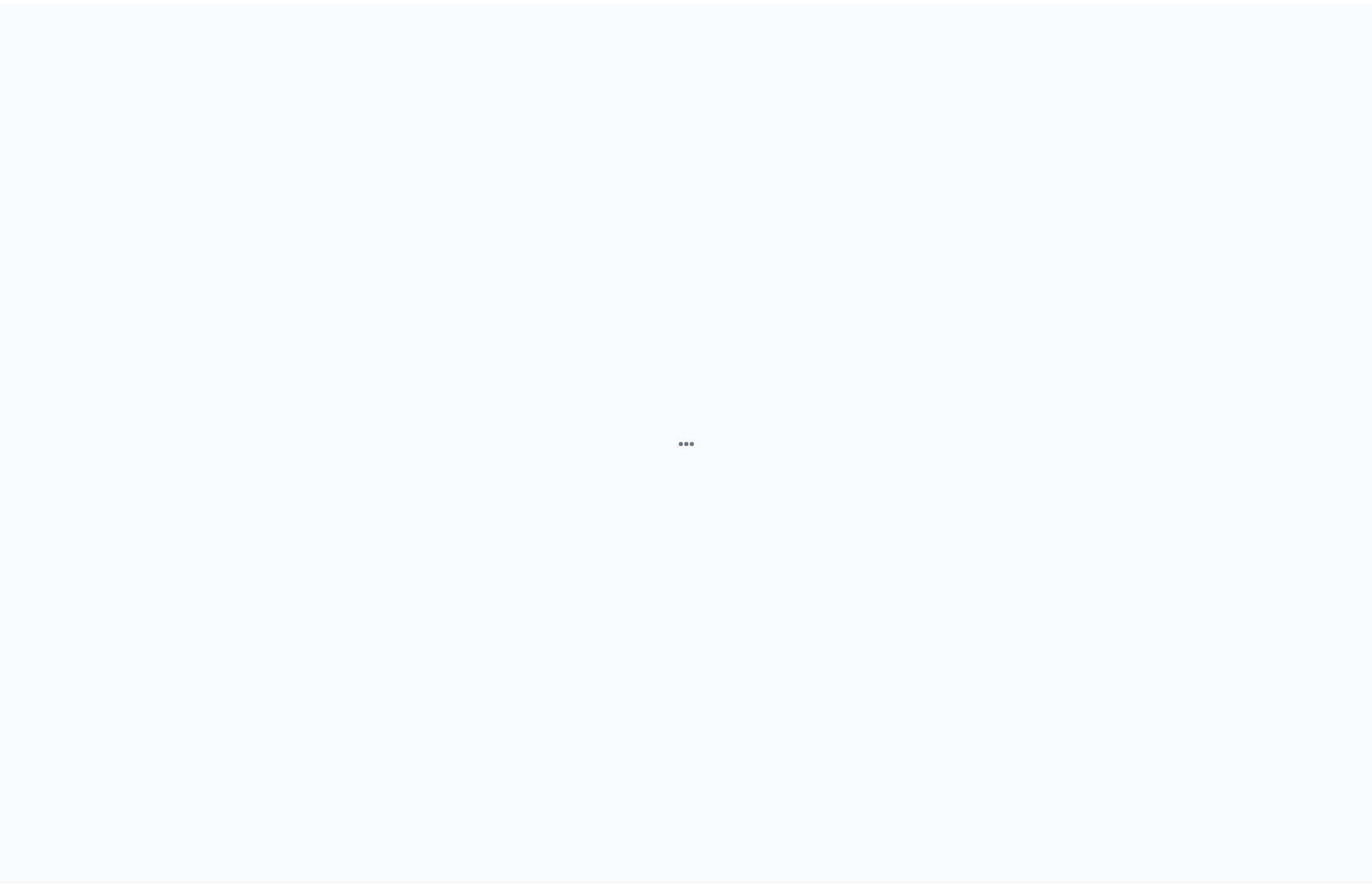
scroll to position [0, 0]
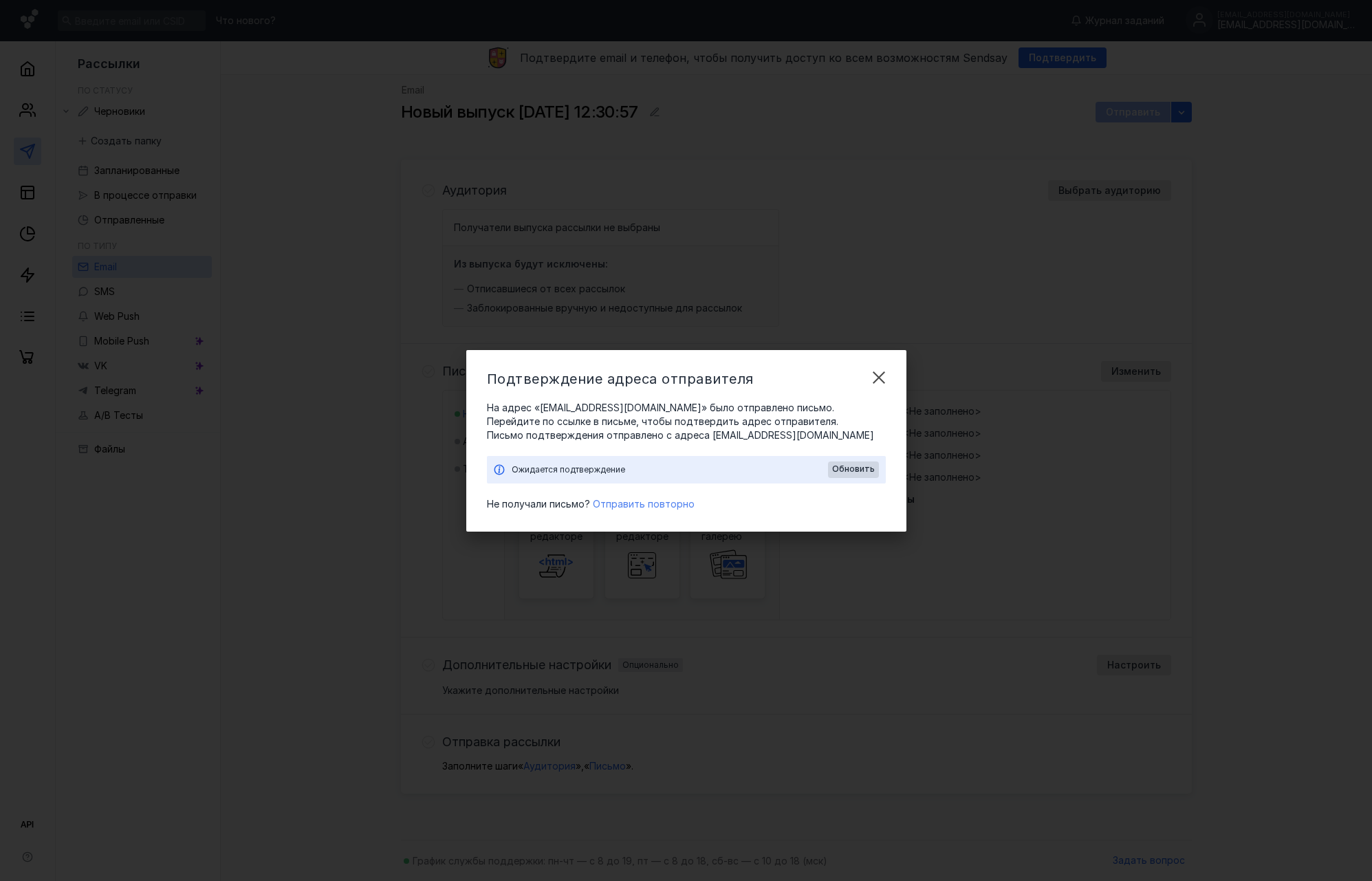
click at [636, 505] on span "Отправить повторно" at bounding box center [644, 504] width 102 height 12
click at [852, 474] on span "Обновить" at bounding box center [853, 469] width 43 height 10
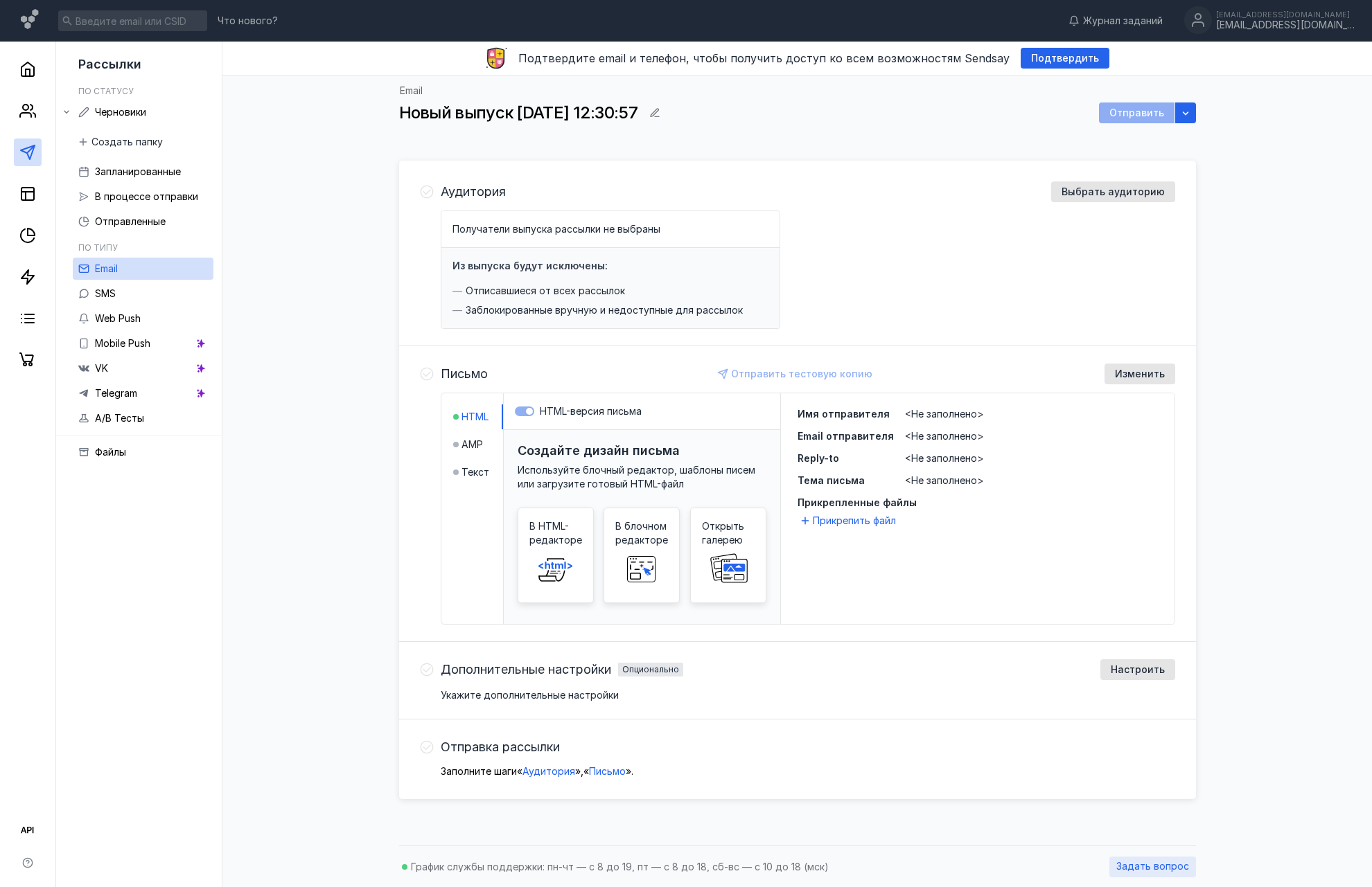
click at [1163, 864] on span "Задать вопрос" at bounding box center [1152, 867] width 72 height 12
click at [1153, 868] on span "Задать вопрос" at bounding box center [1152, 867] width 72 height 12
click at [1126, 372] on span "Изменить" at bounding box center [1139, 374] width 50 height 12
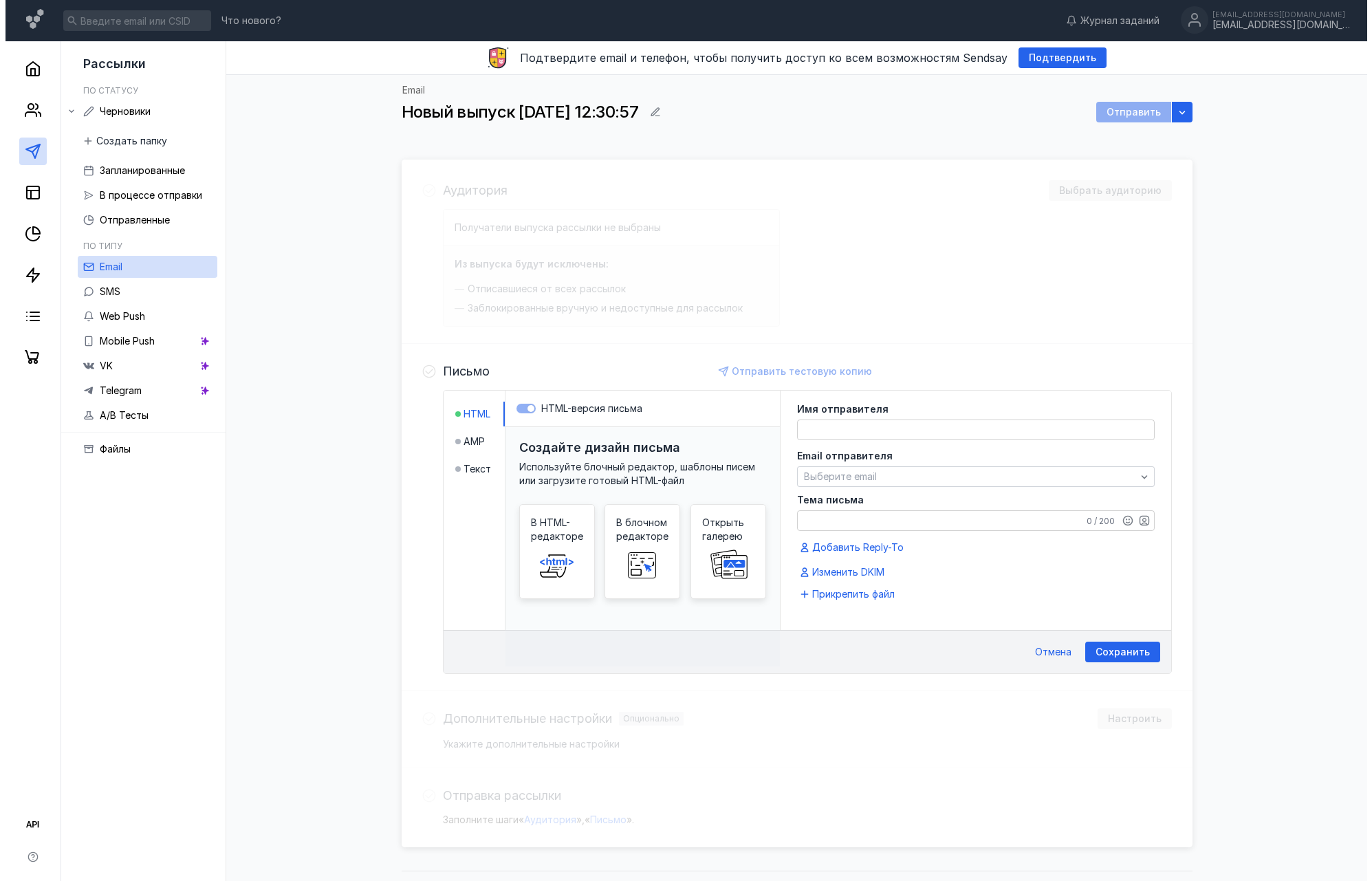
scroll to position [31, 0]
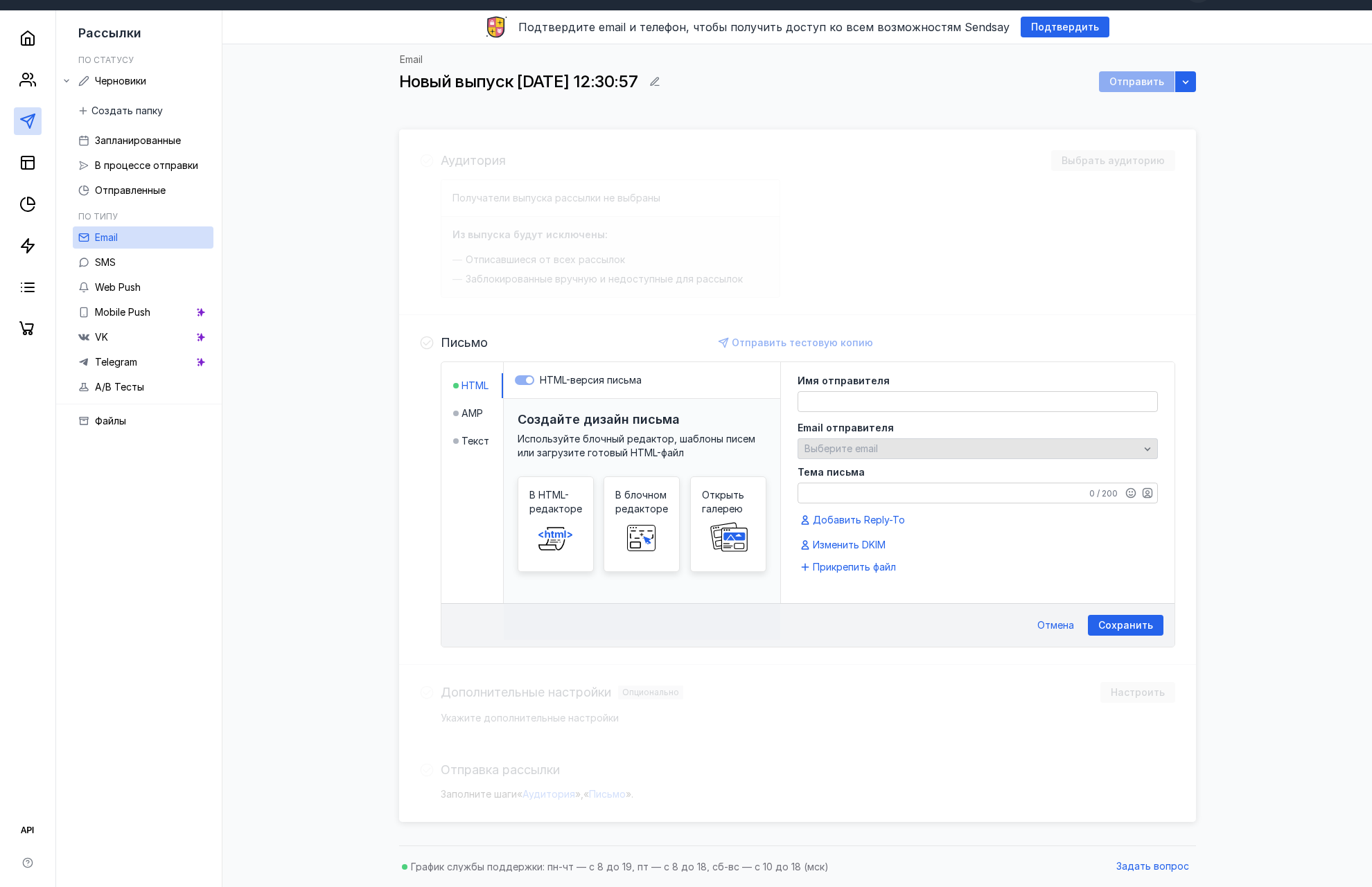
click at [814, 452] on span "Выберите email" at bounding box center [840, 448] width 73 height 12
click at [828, 496] on span "Добавить" at bounding box center [833, 503] width 49 height 13
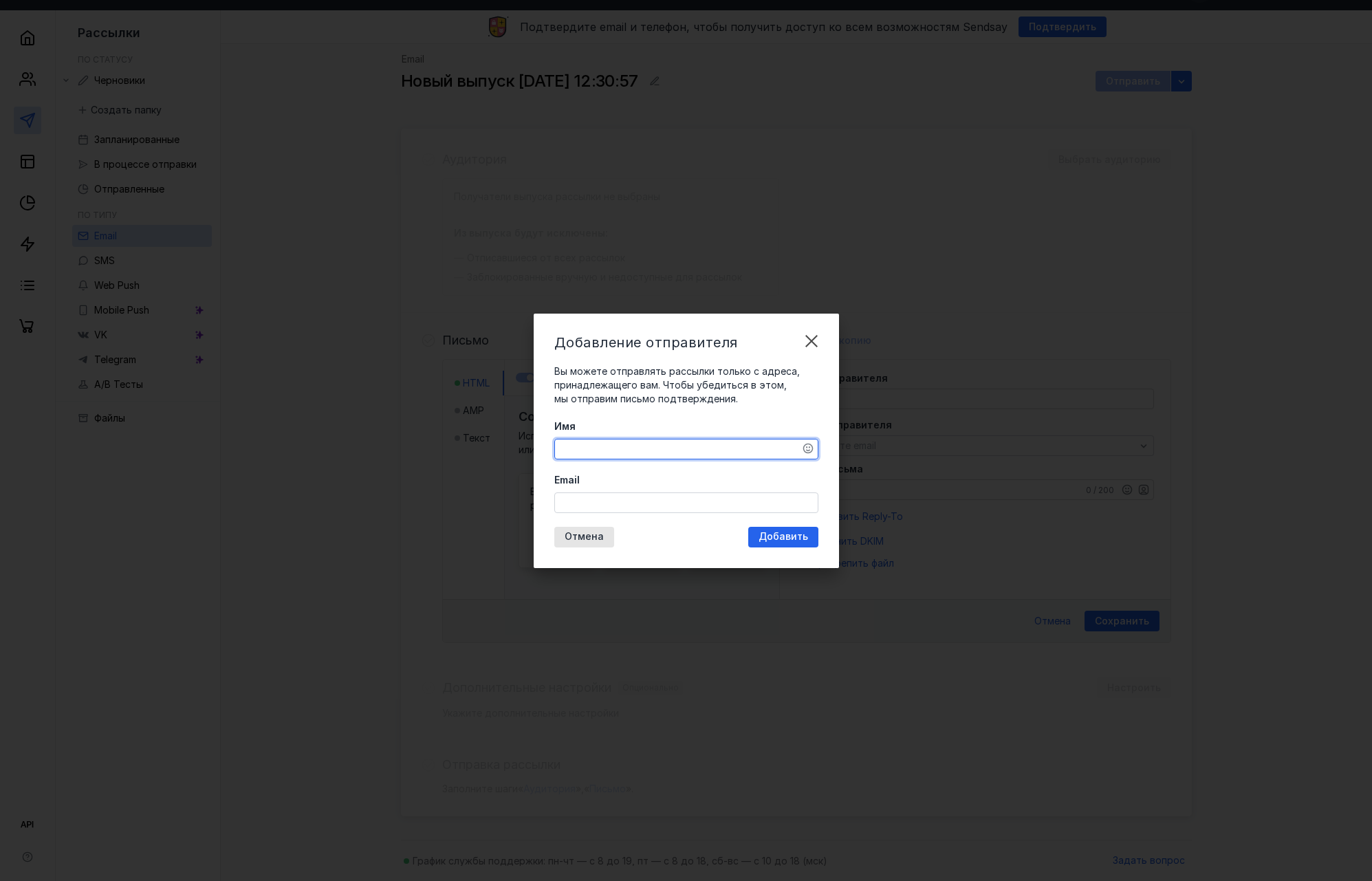
click at [617, 450] on textarea "Имя" at bounding box center [686, 448] width 263 height 19
type textarea "[PERSON_NAME]"
click at [632, 498] on input "Email" at bounding box center [686, 502] width 263 height 19
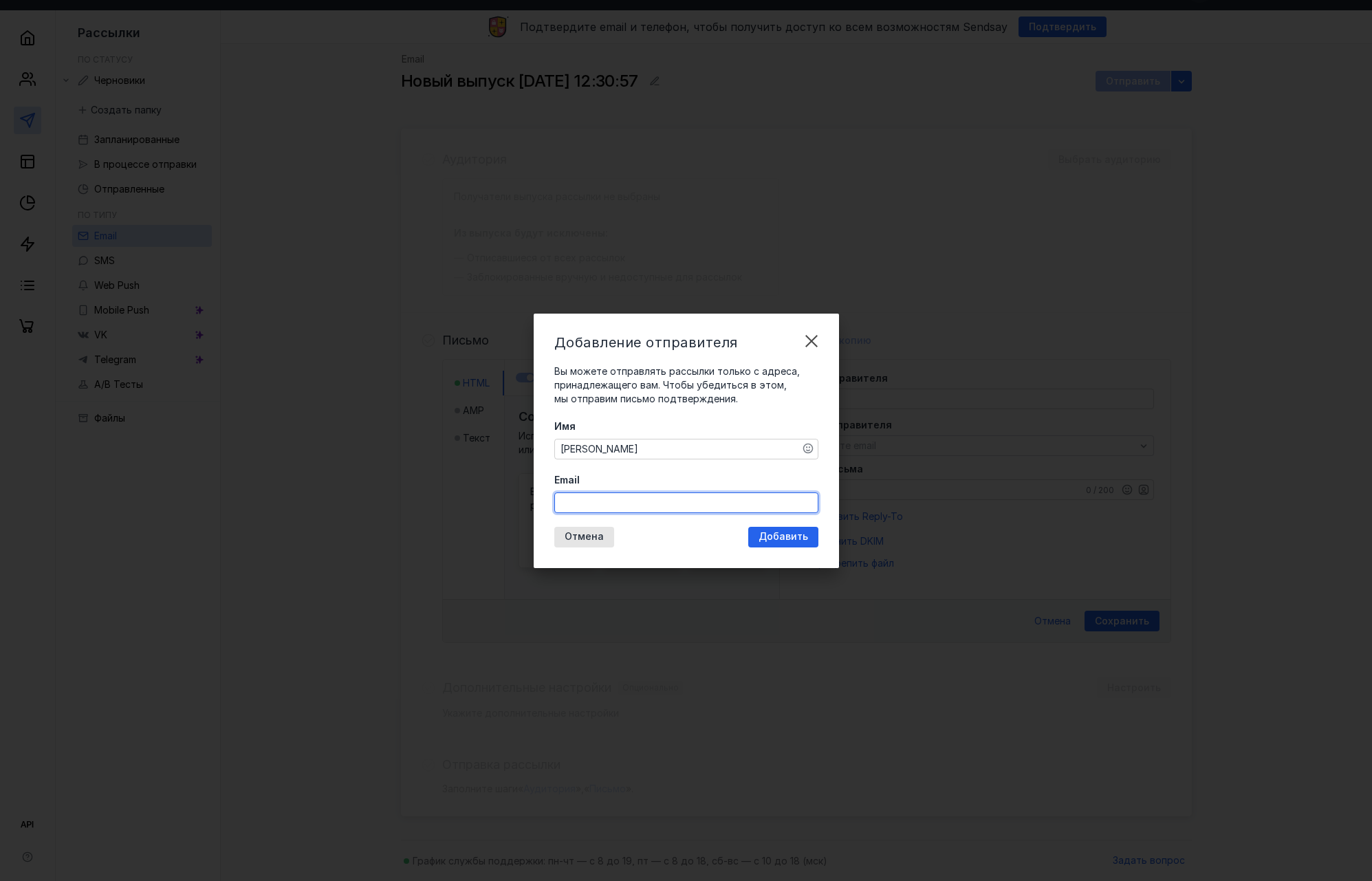
paste input "[EMAIL_ADDRESS][DOMAIN_NAME]"
type input "[EMAIL_ADDRESS][DOMAIN_NAME]"
click at [800, 539] on span "Добавить" at bounding box center [783, 537] width 49 height 12
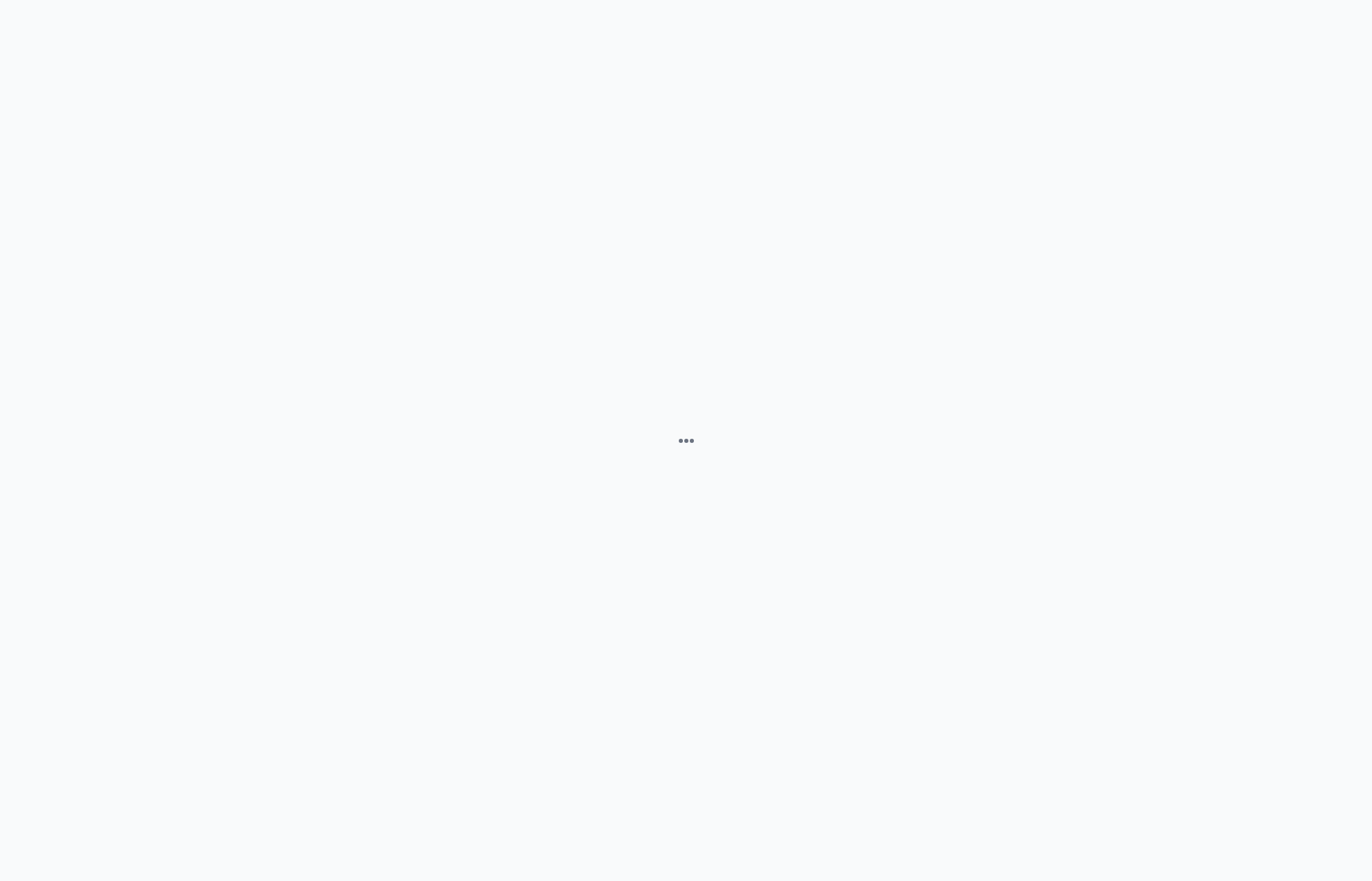
scroll to position [0, 0]
